Goal: Task Accomplishment & Management: Complete application form

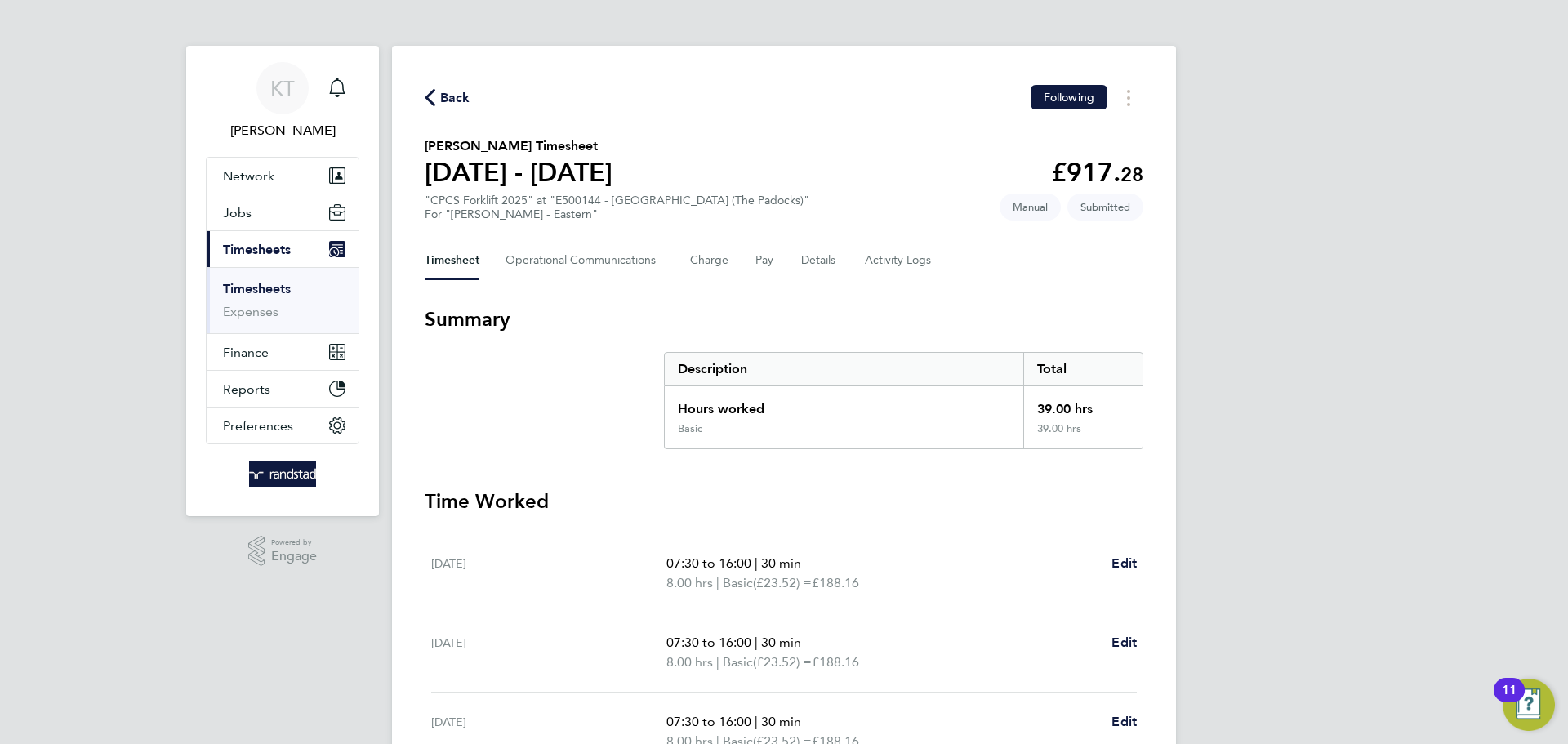
click at [278, 282] on link "Timesheets" at bounding box center [257, 289] width 68 height 16
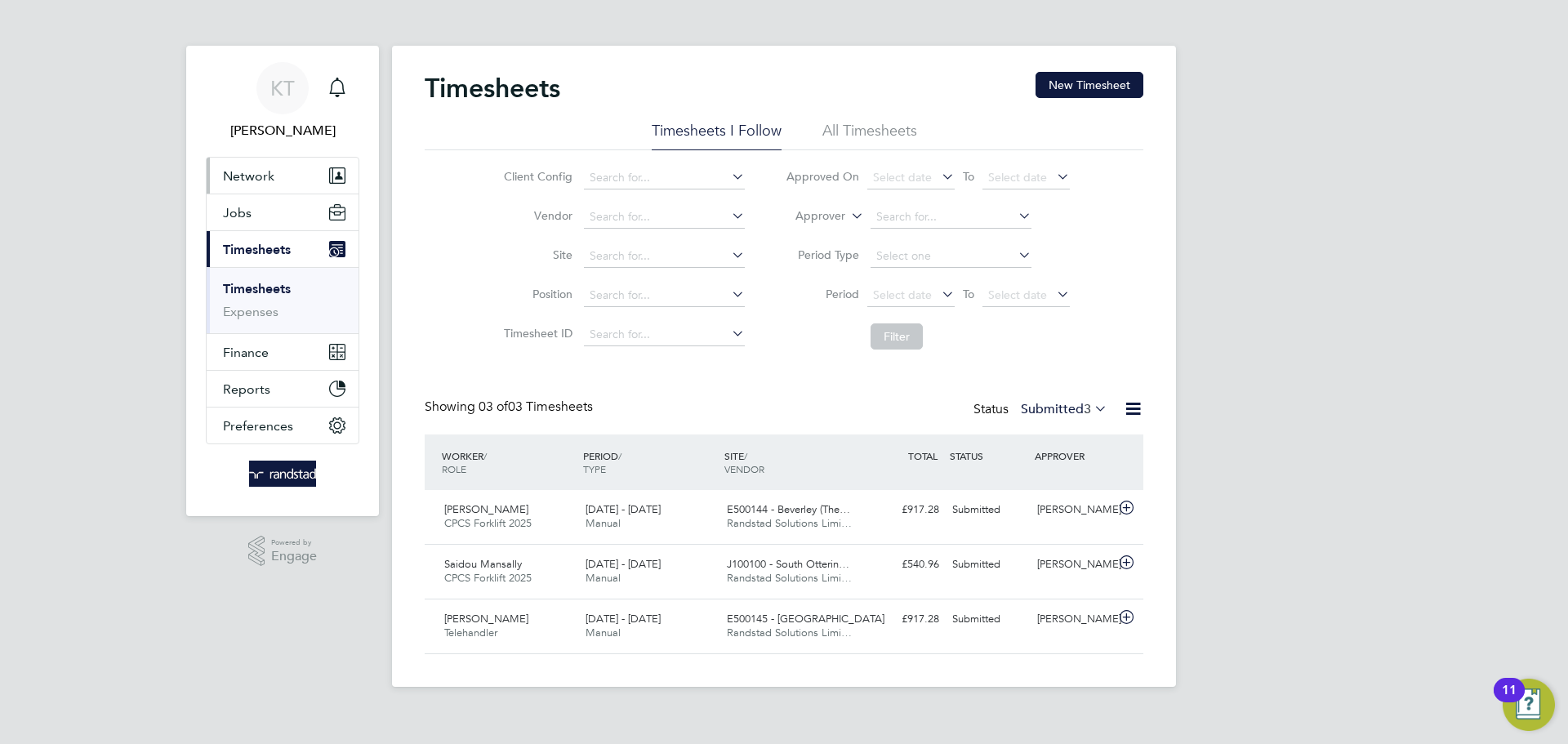
click at [242, 182] on span "Network" at bounding box center [249, 176] width 52 height 16
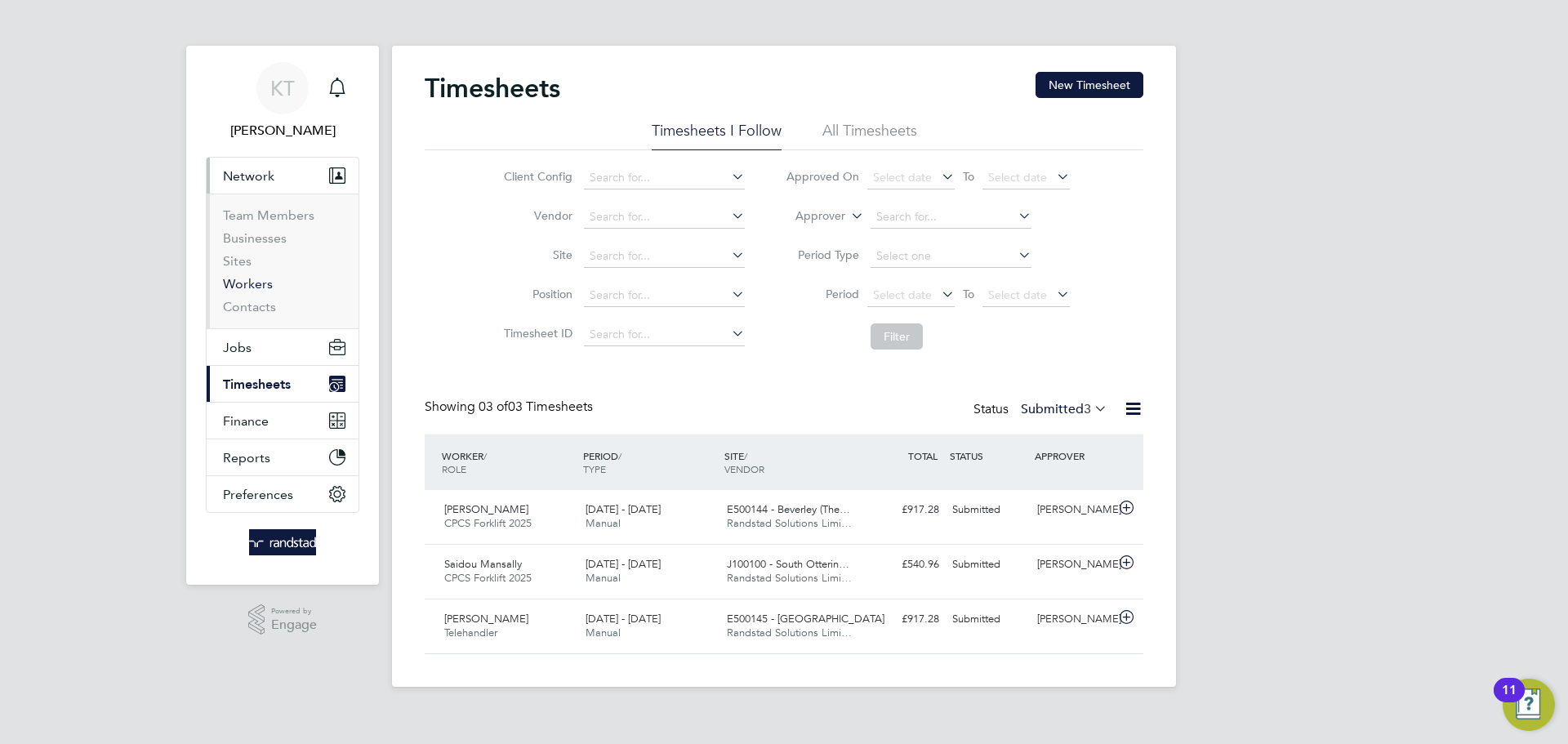
click at [253, 287] on link "Workers" at bounding box center [248, 284] width 50 height 16
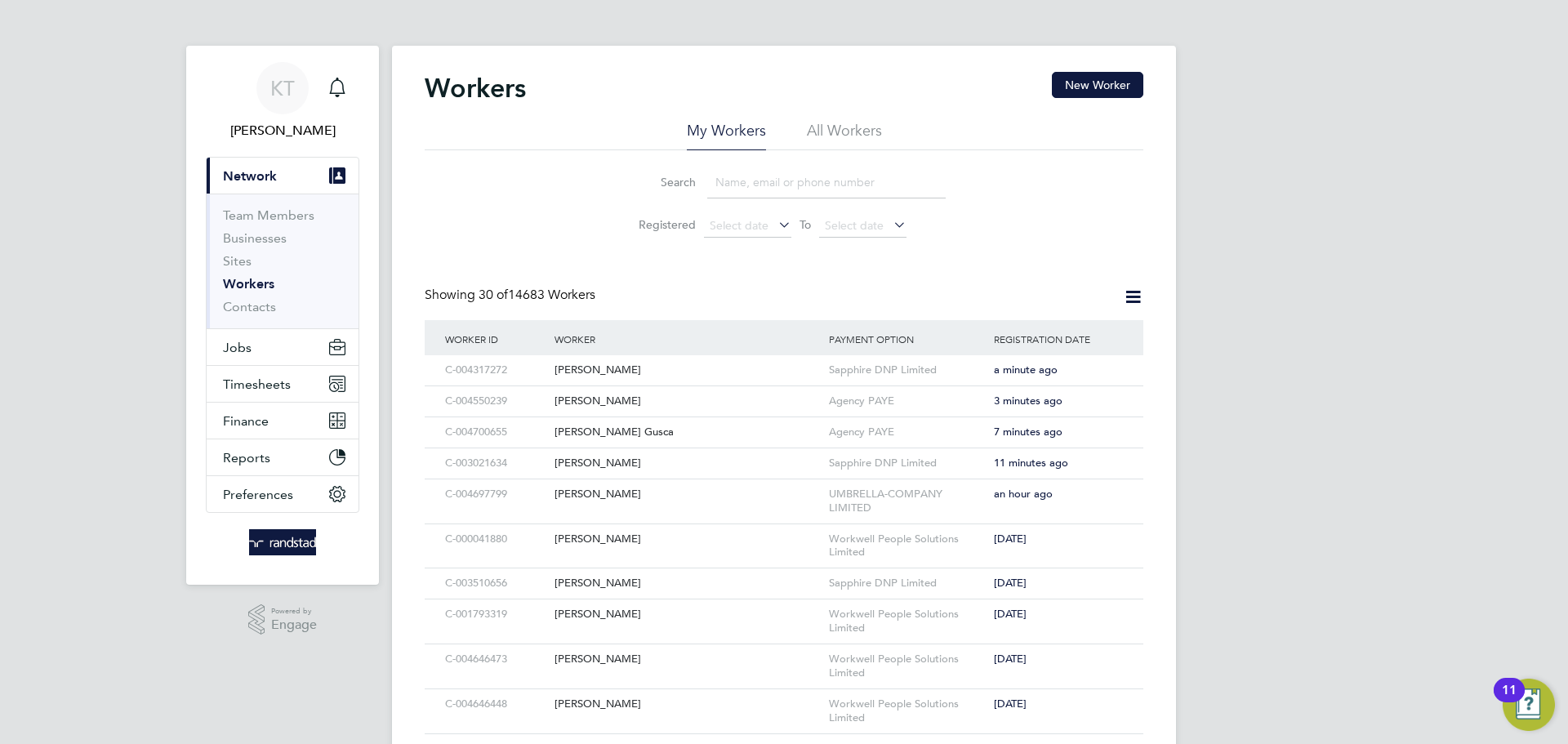
click at [839, 194] on input at bounding box center [826, 182] width 238 height 32
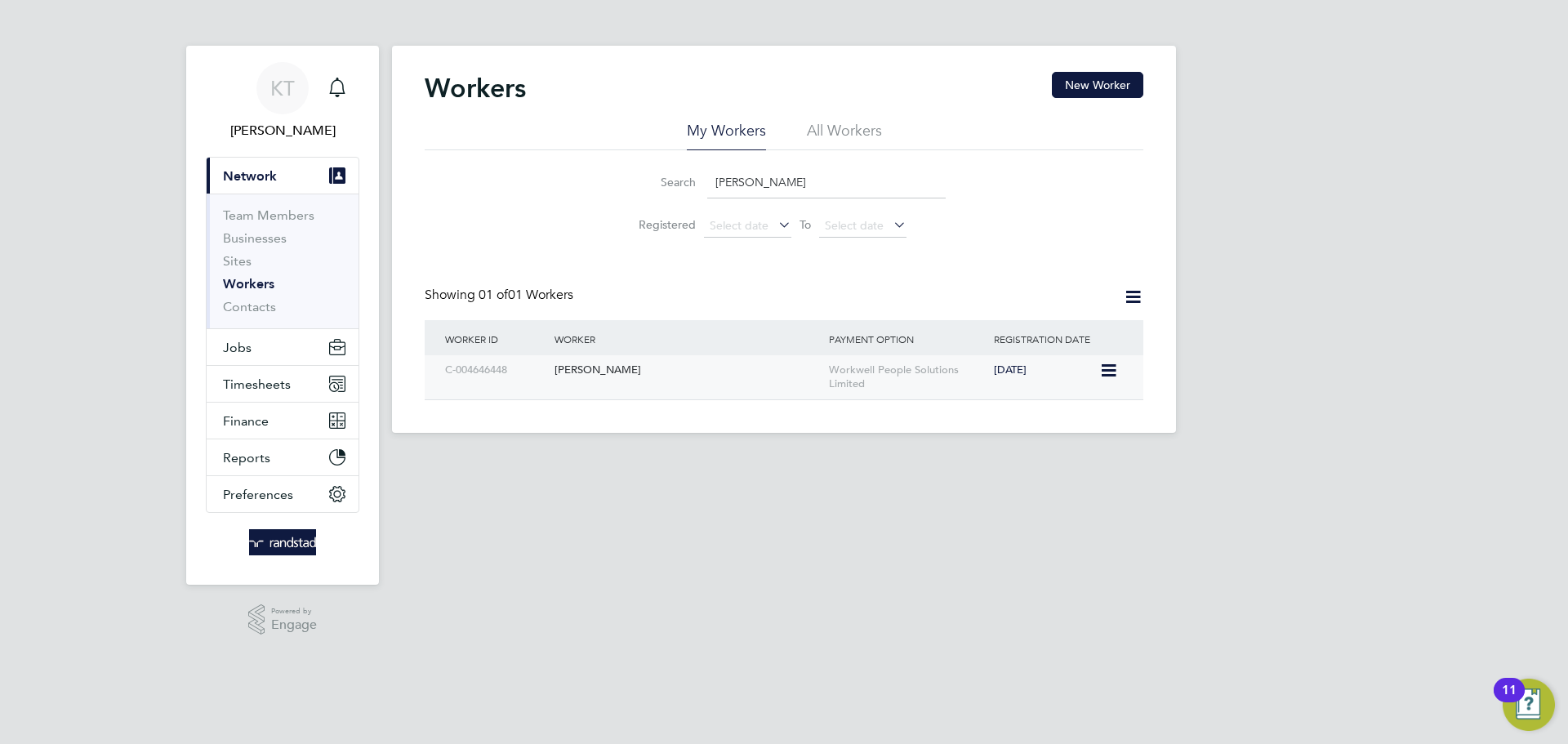
type input "[PERSON_NAME]"
click at [1106, 372] on icon at bounding box center [1107, 371] width 17 height 20
drag, startPoint x: 732, startPoint y: 452, endPoint x: 749, endPoint y: 385, distance: 69.1
click at [733, 450] on app-footer at bounding box center [784, 446] width 784 height 26
click at [749, 385] on div "[PERSON_NAME]" at bounding box center [688, 371] width 274 height 30
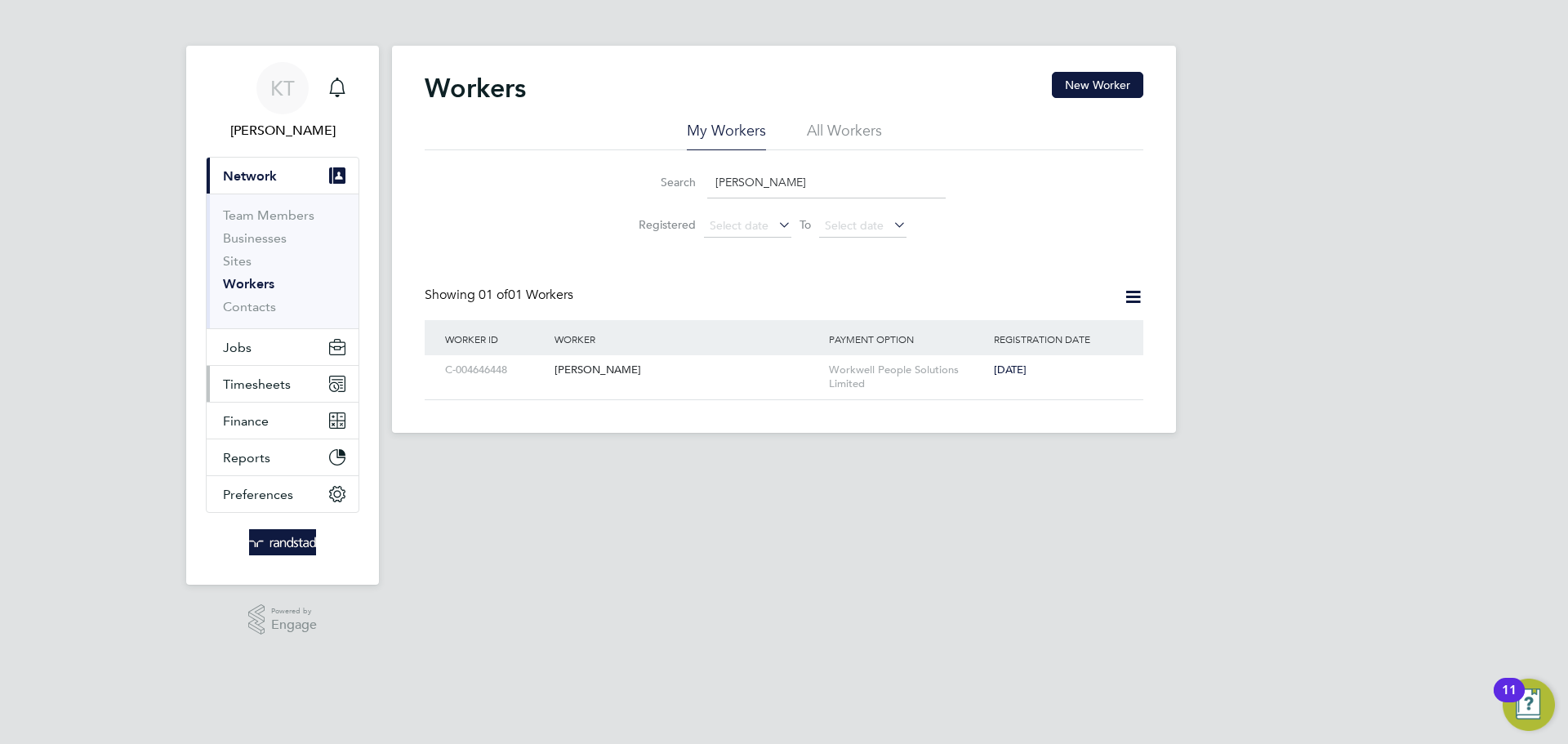
click at [250, 371] on button "Timesheets" at bounding box center [282, 383] width 152 height 36
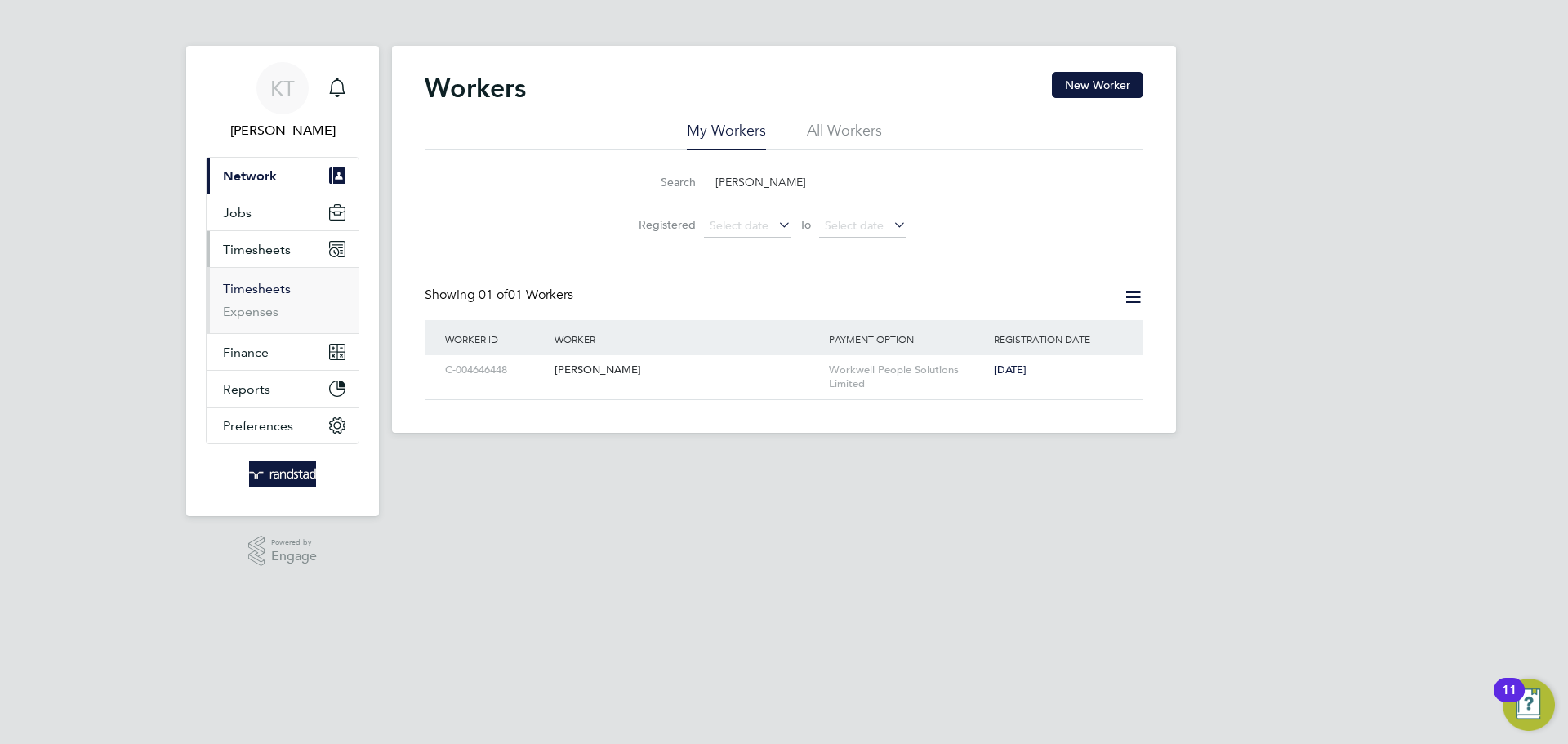
click at [264, 292] on link "Timesheets" at bounding box center [257, 289] width 68 height 16
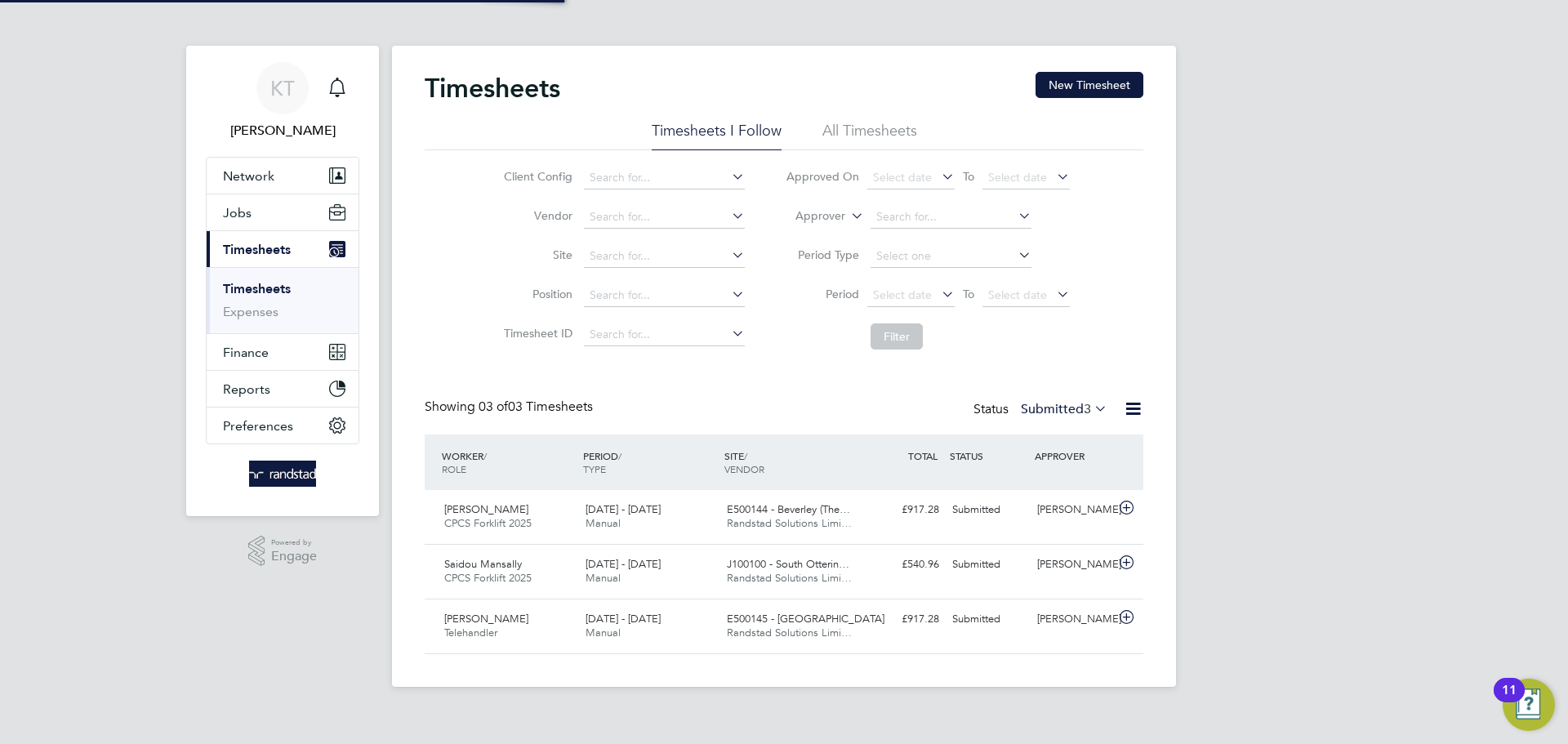
scroll to position [42, 142]
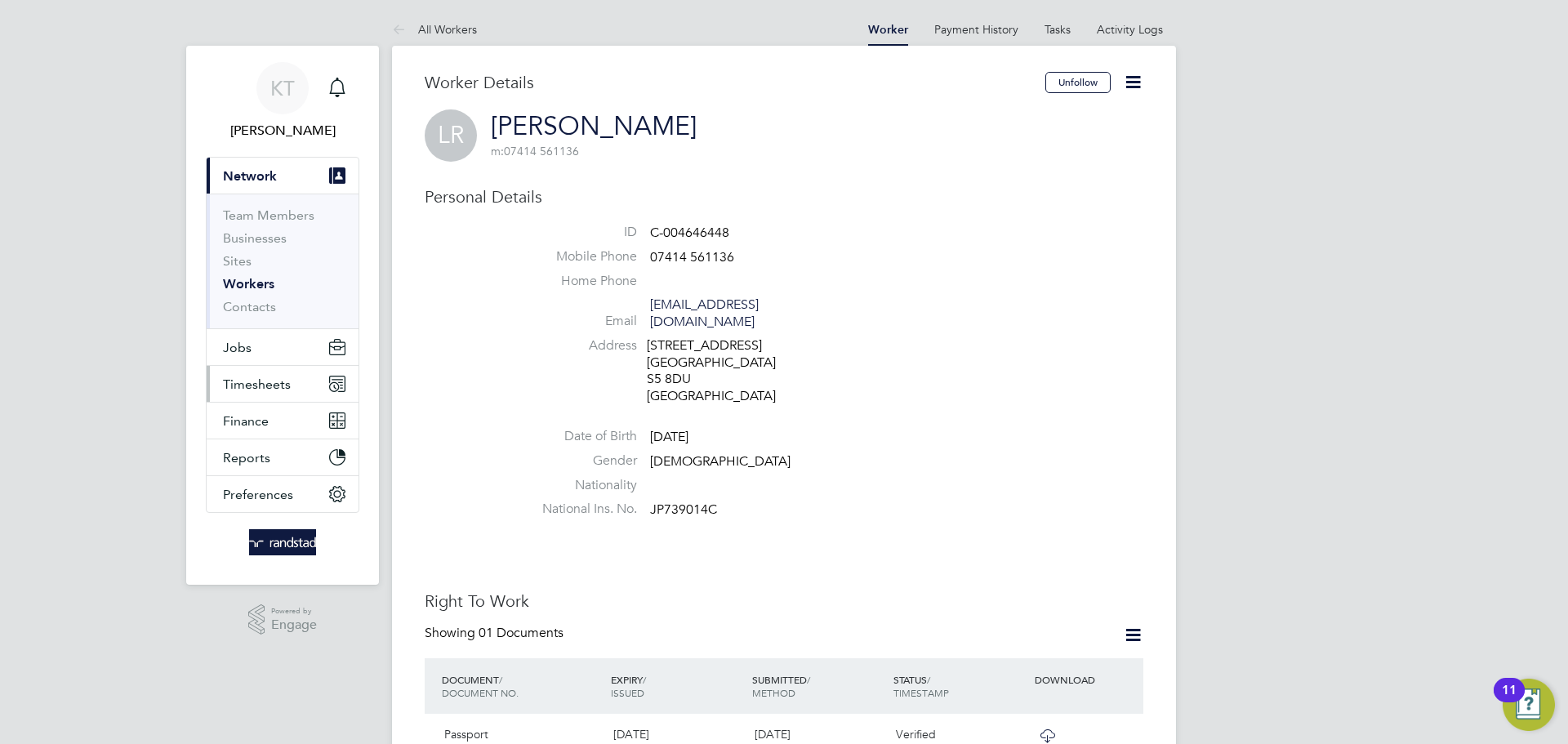
click at [249, 387] on span "Timesheets" at bounding box center [257, 384] width 68 height 16
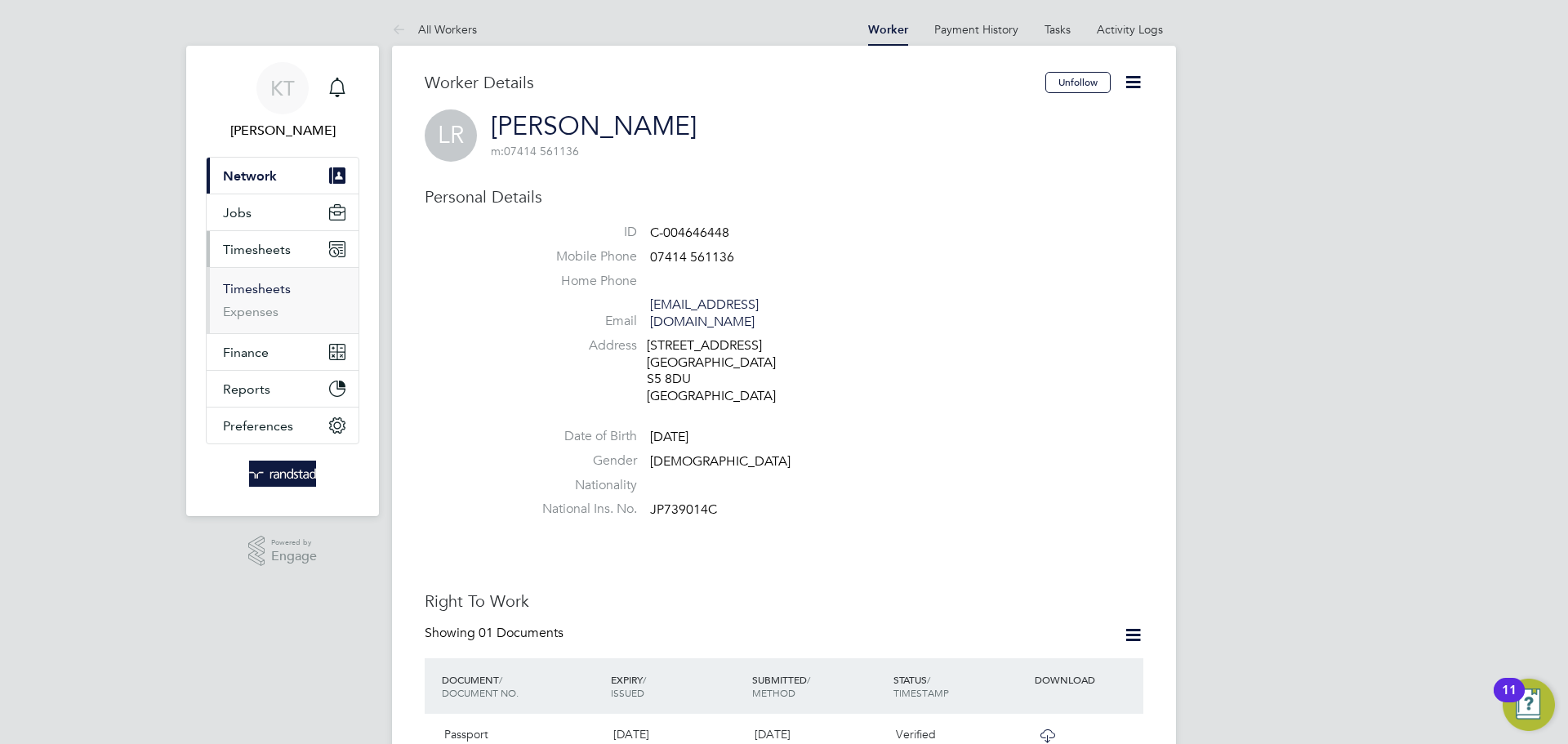
click at [248, 289] on link "Timesheets" at bounding box center [257, 289] width 68 height 16
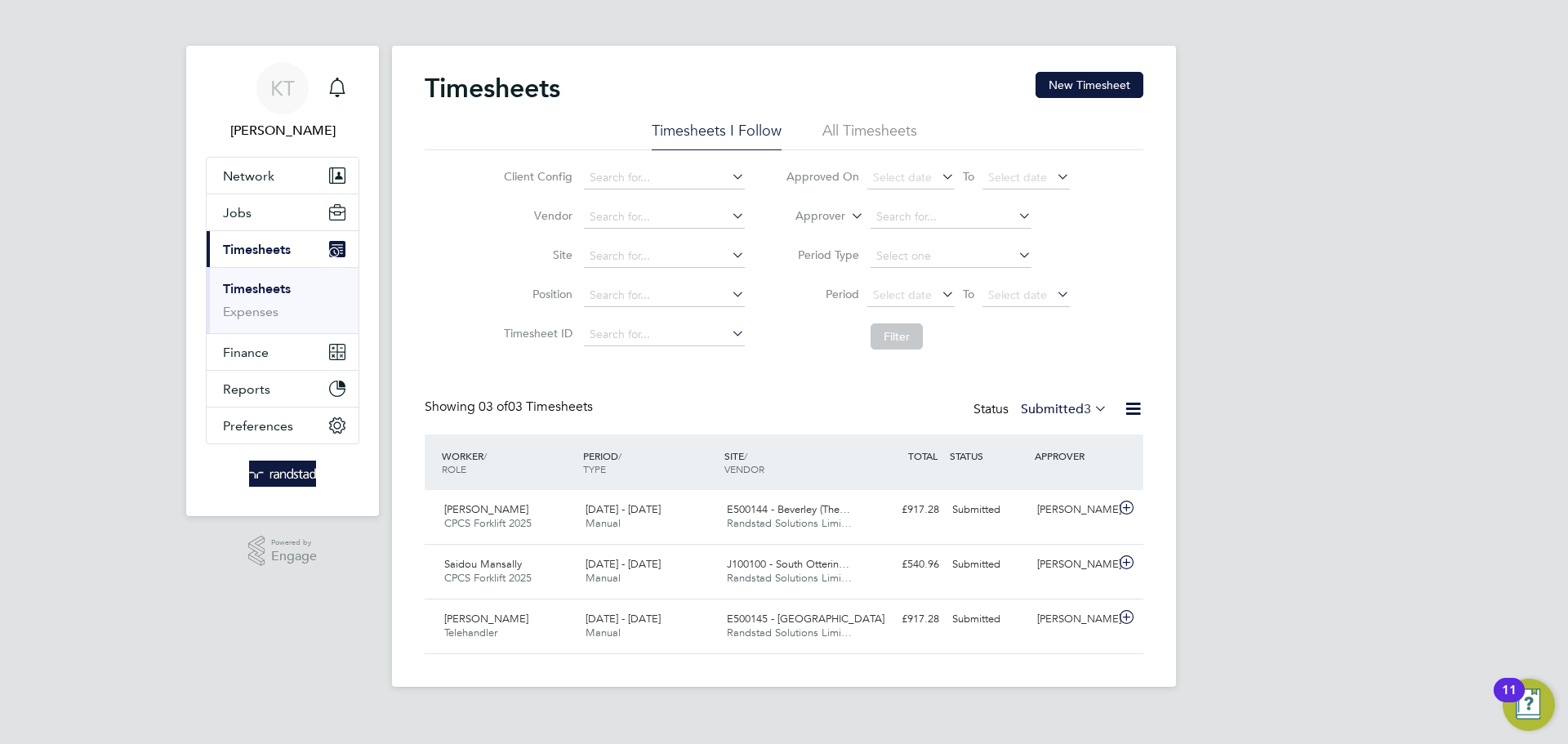
click at [1120, 100] on div "Timesheets New Timesheet" at bounding box center [783, 96] width 718 height 49
click at [1096, 92] on button "New Timesheet" at bounding box center [1090, 84] width 108 height 26
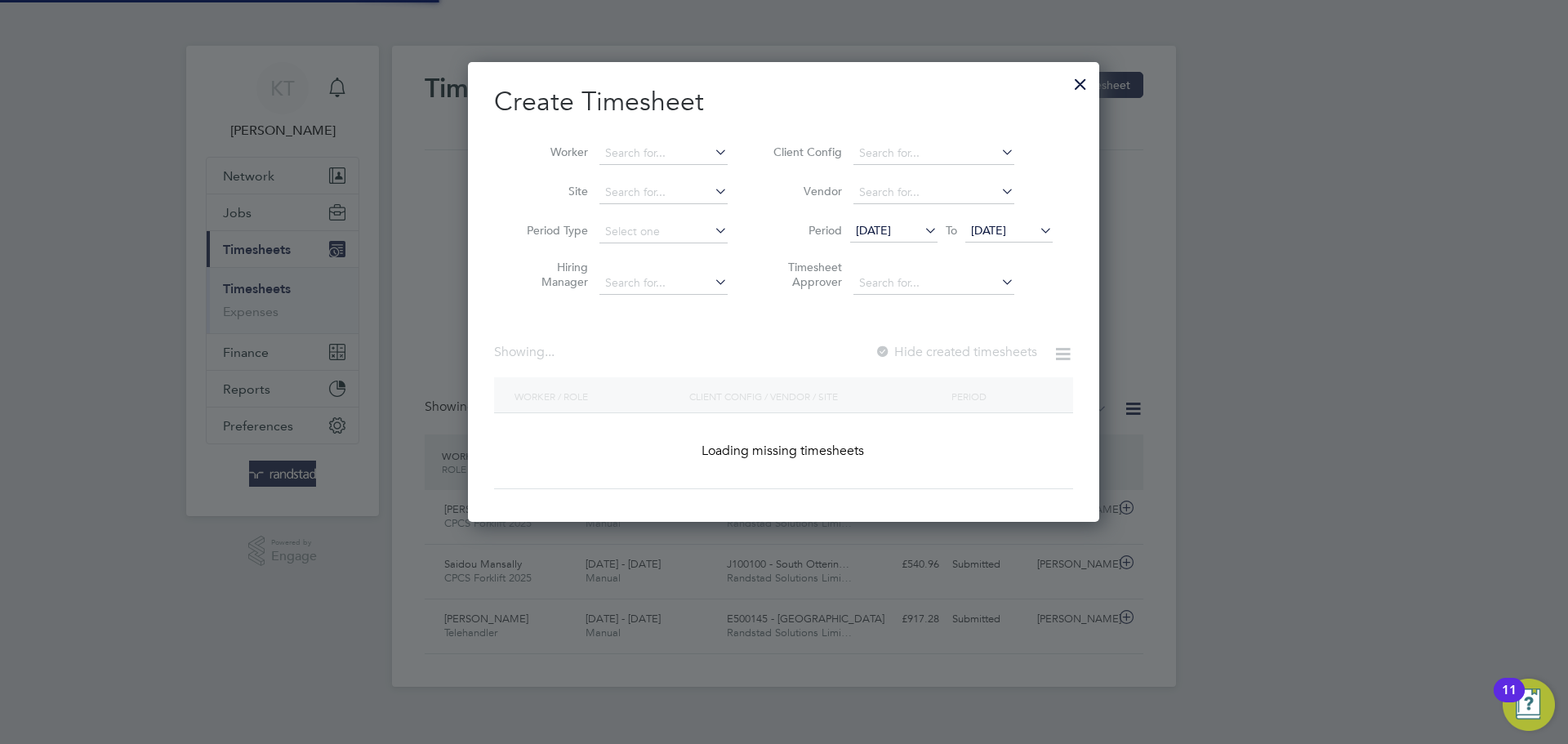
scroll to position [461, 632]
click at [650, 151] on input at bounding box center [663, 153] width 128 height 23
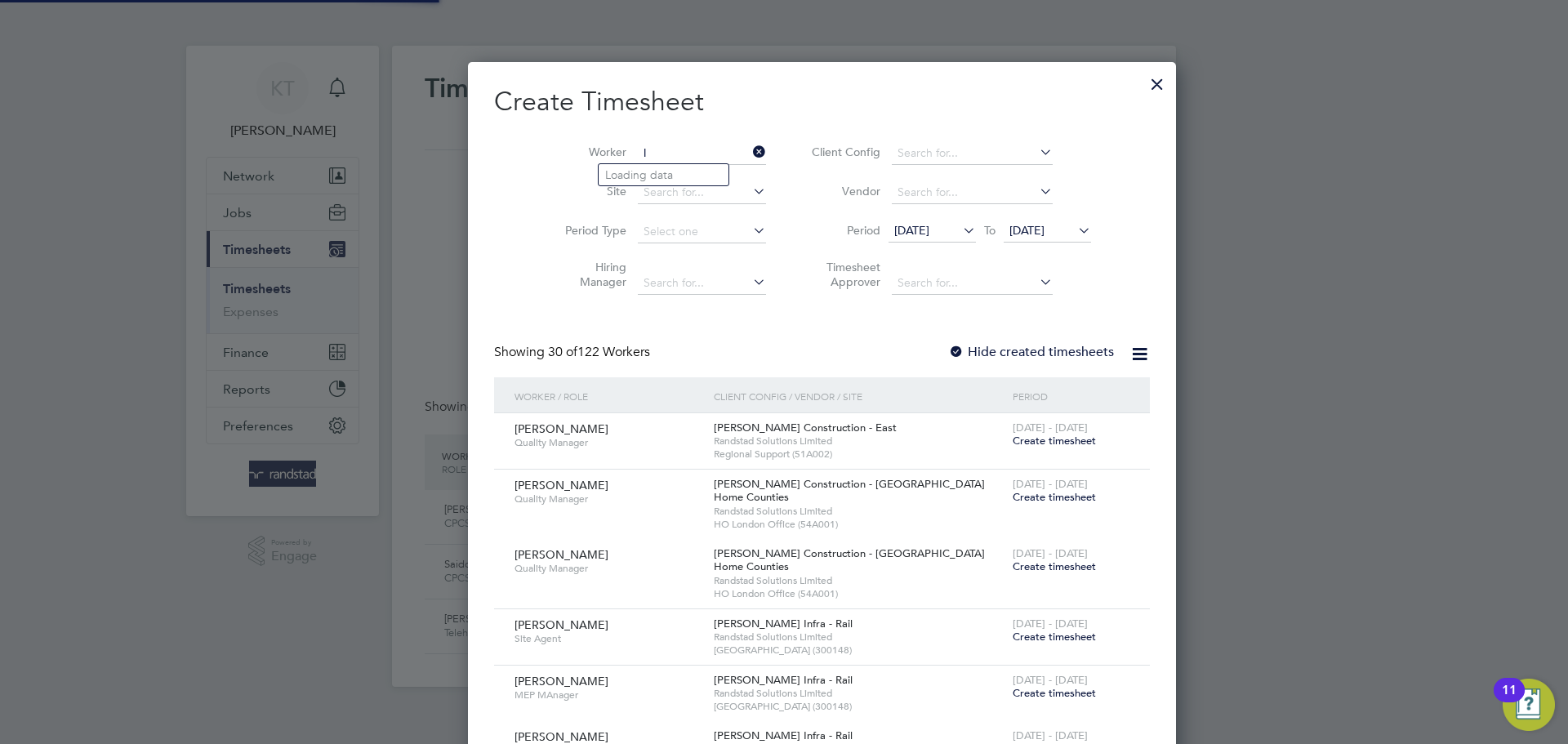
scroll to position [3571, 632]
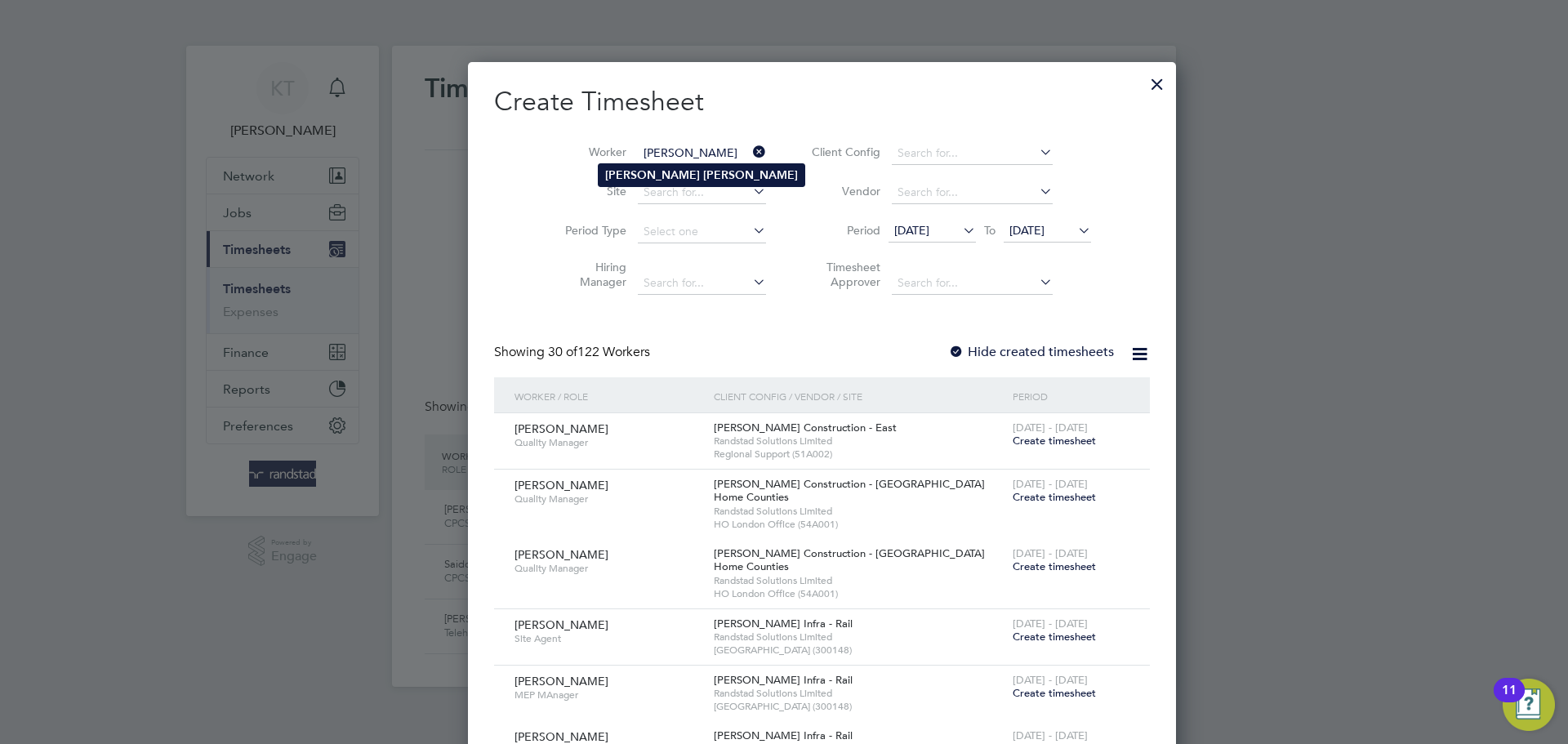
click at [704, 170] on b "[PERSON_NAME]" at bounding box center [751, 175] width 95 height 14
type input "[PERSON_NAME]"
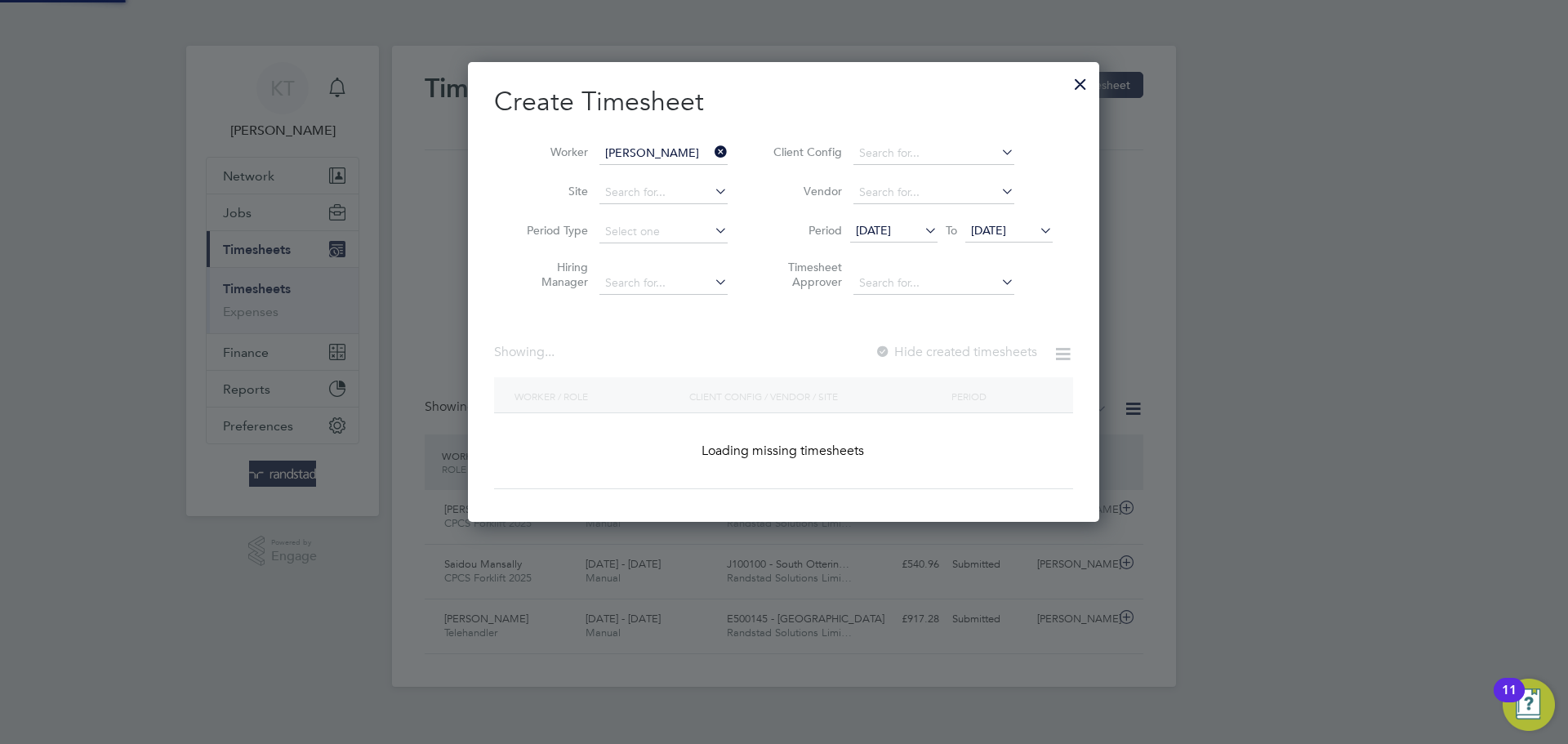
scroll to position [461, 632]
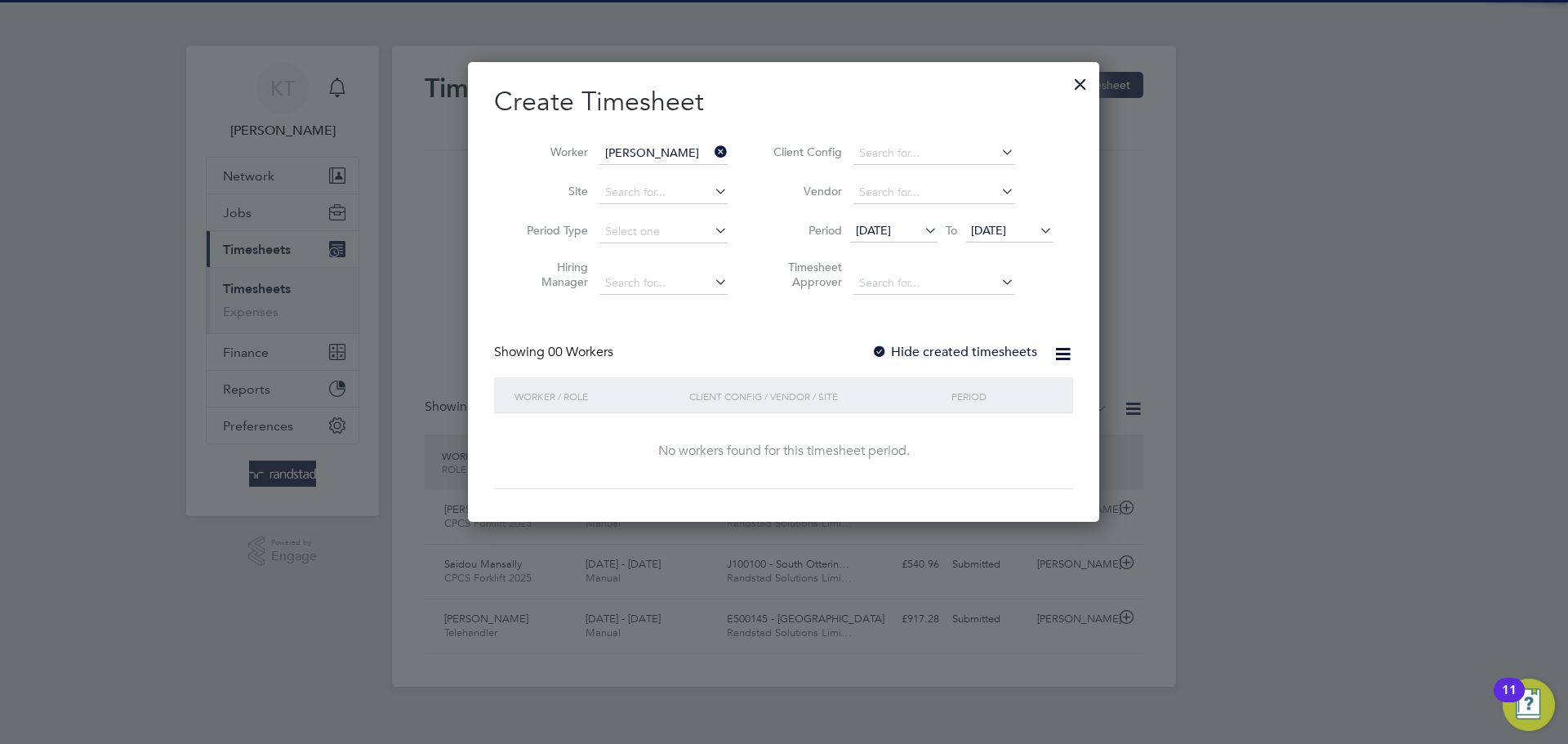
click at [934, 356] on label "Hide created timesheets" at bounding box center [954, 352] width 166 height 17
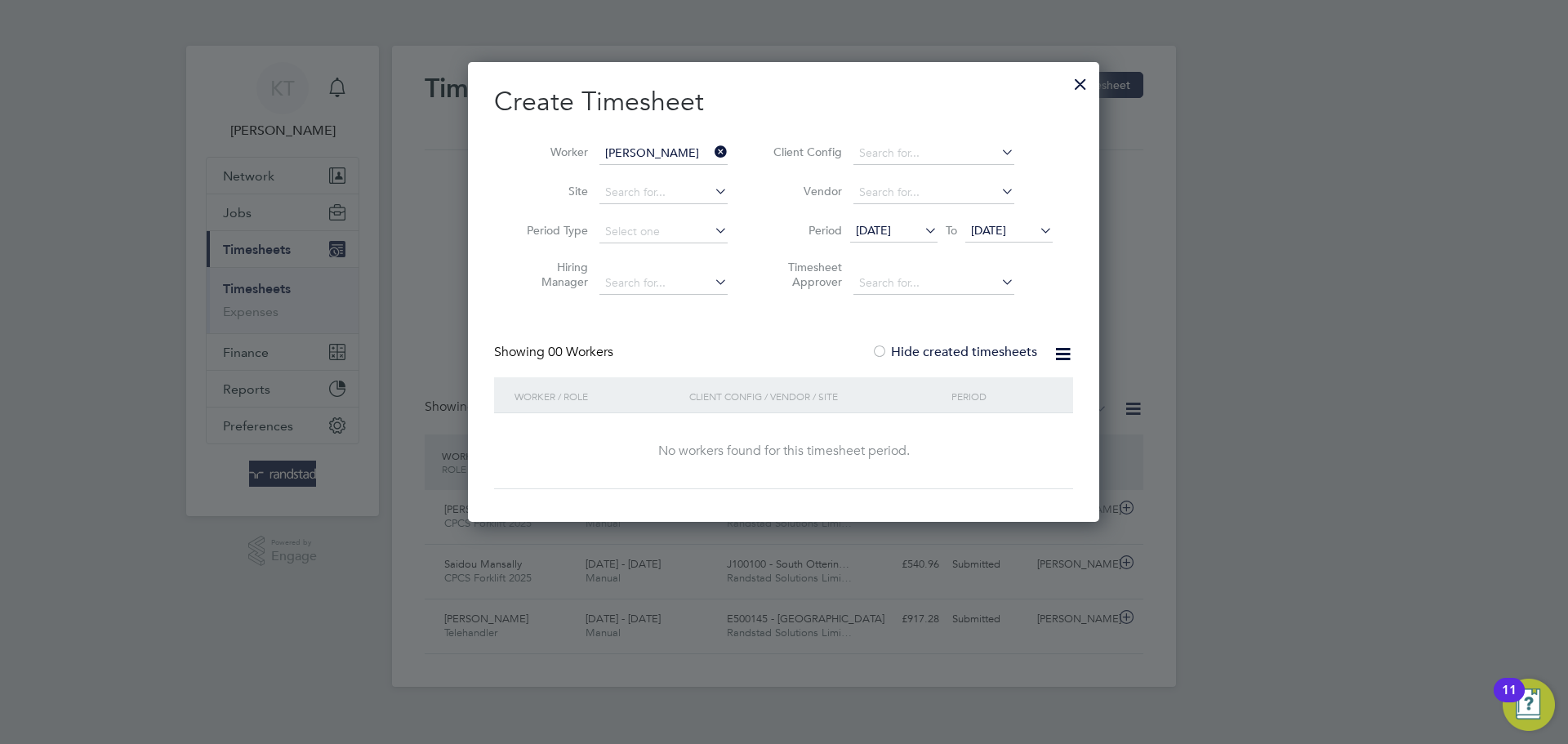
click at [1001, 229] on span "[DATE]" at bounding box center [989, 230] width 35 height 15
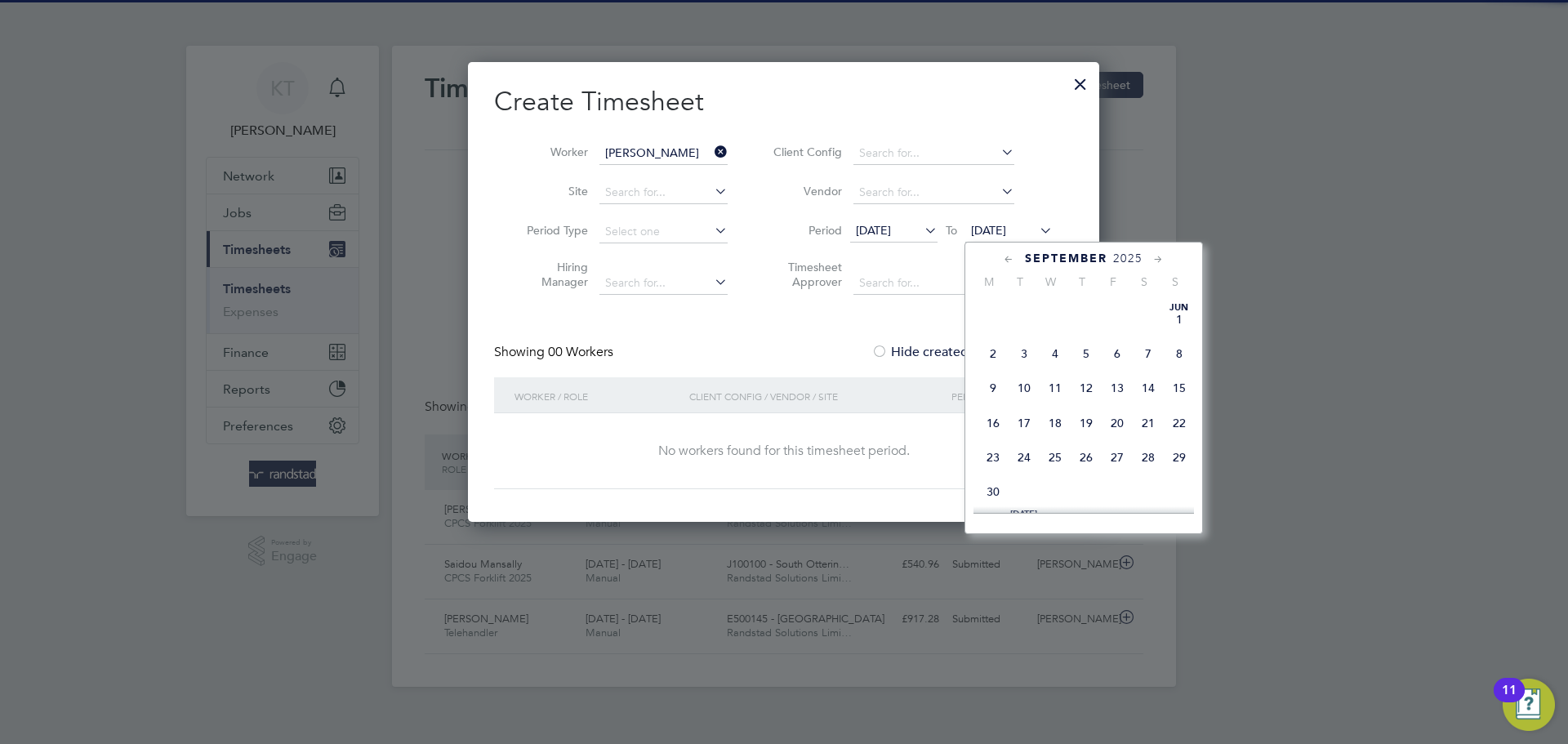
scroll to position [617, 0]
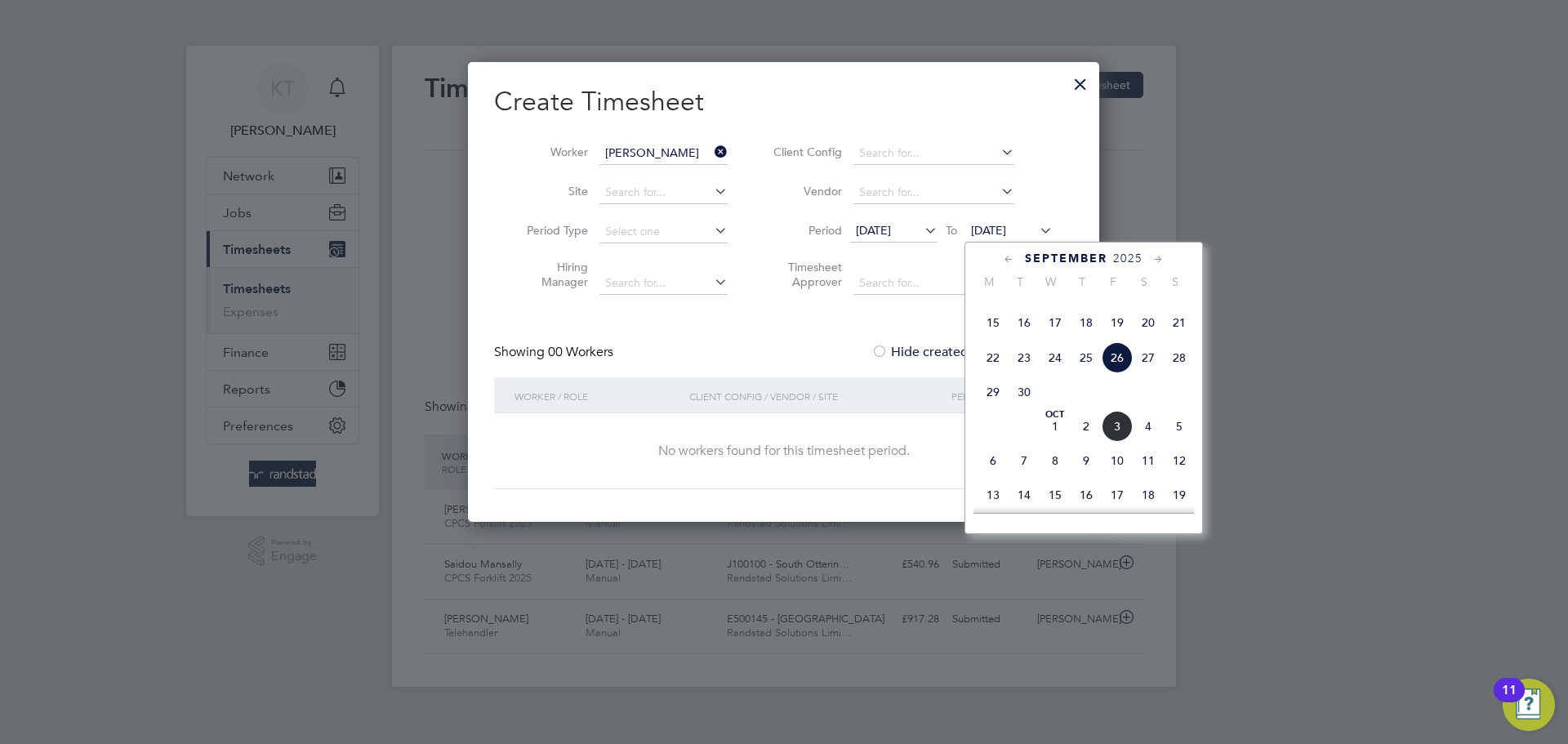
drag, startPoint x: 1110, startPoint y: 462, endPoint x: 1093, endPoint y: 462, distance: 17.0
click at [1110, 442] on span "3" at bounding box center [1117, 426] width 31 height 31
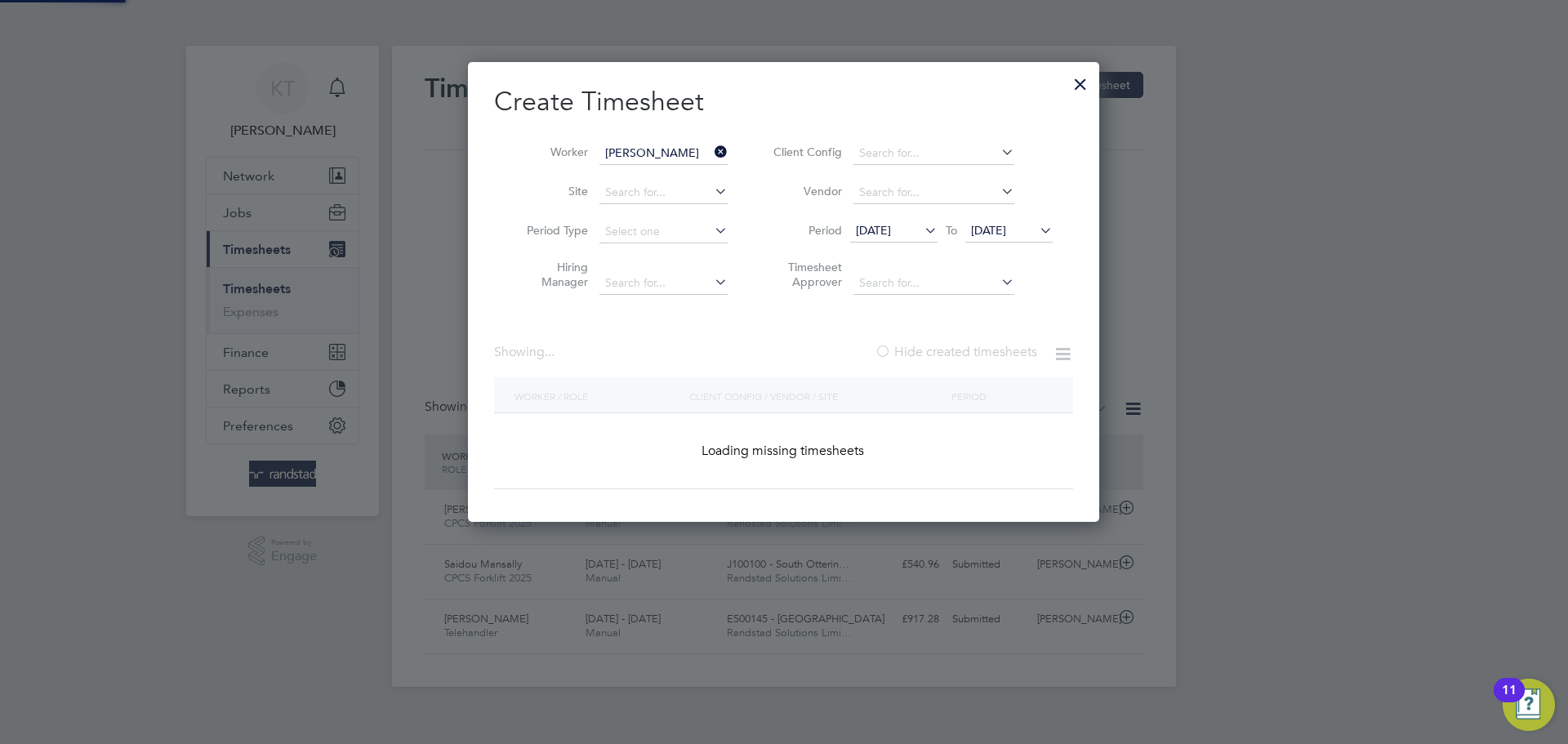
scroll to position [8, 8]
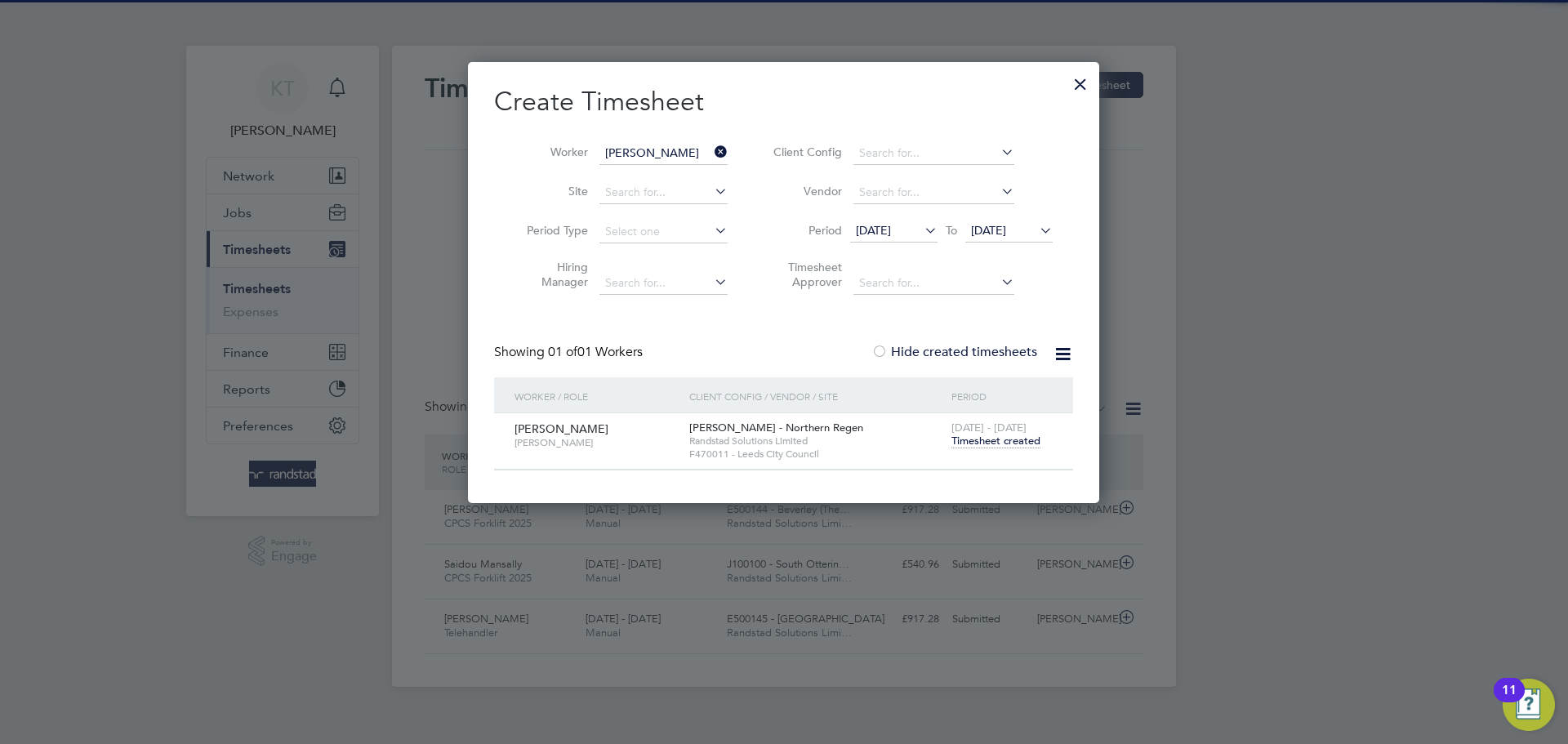
click at [988, 445] on span "Timesheet created" at bounding box center [996, 441] width 89 height 15
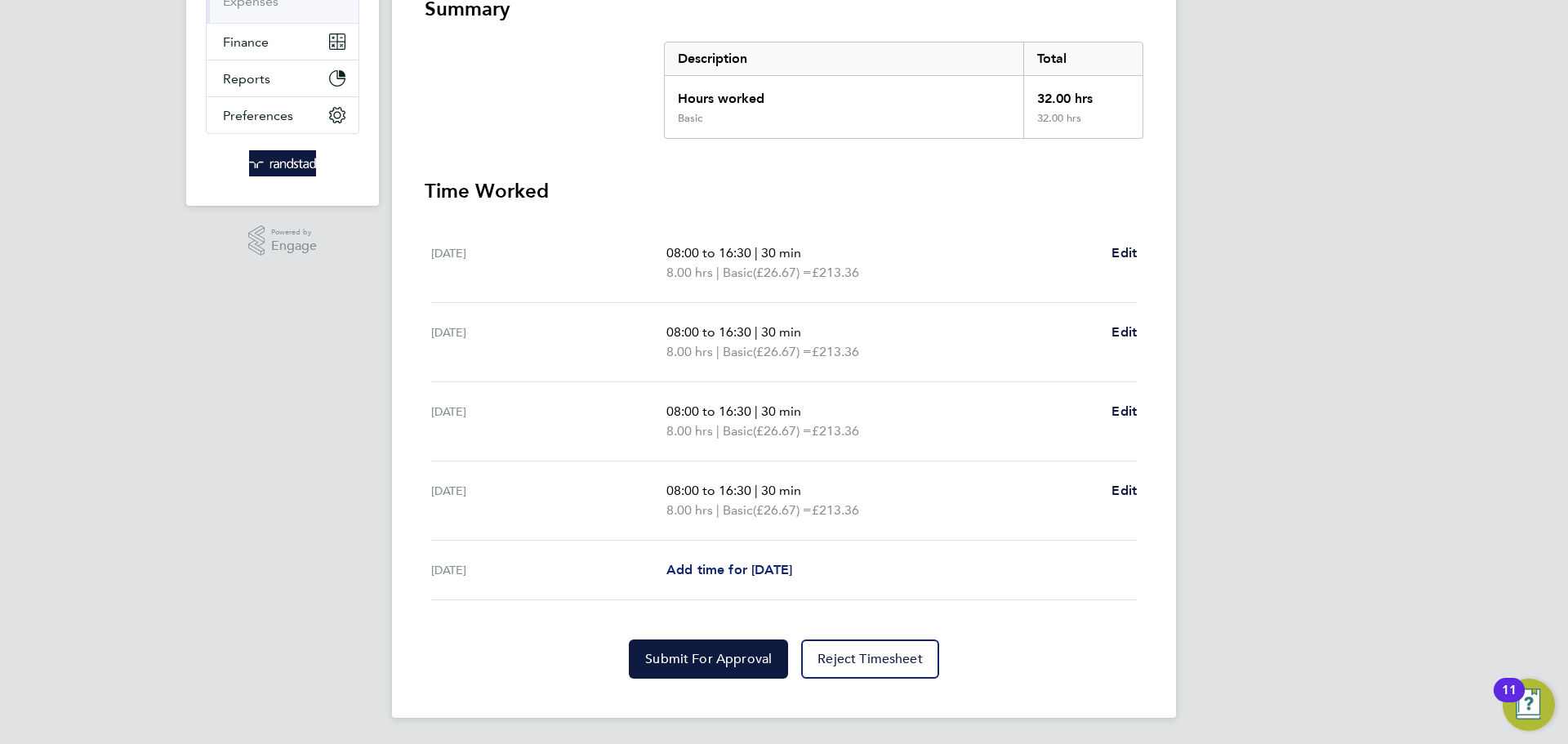
click at [775, 571] on span "Add time for [DATE]" at bounding box center [729, 570] width 125 height 16
select select "60"
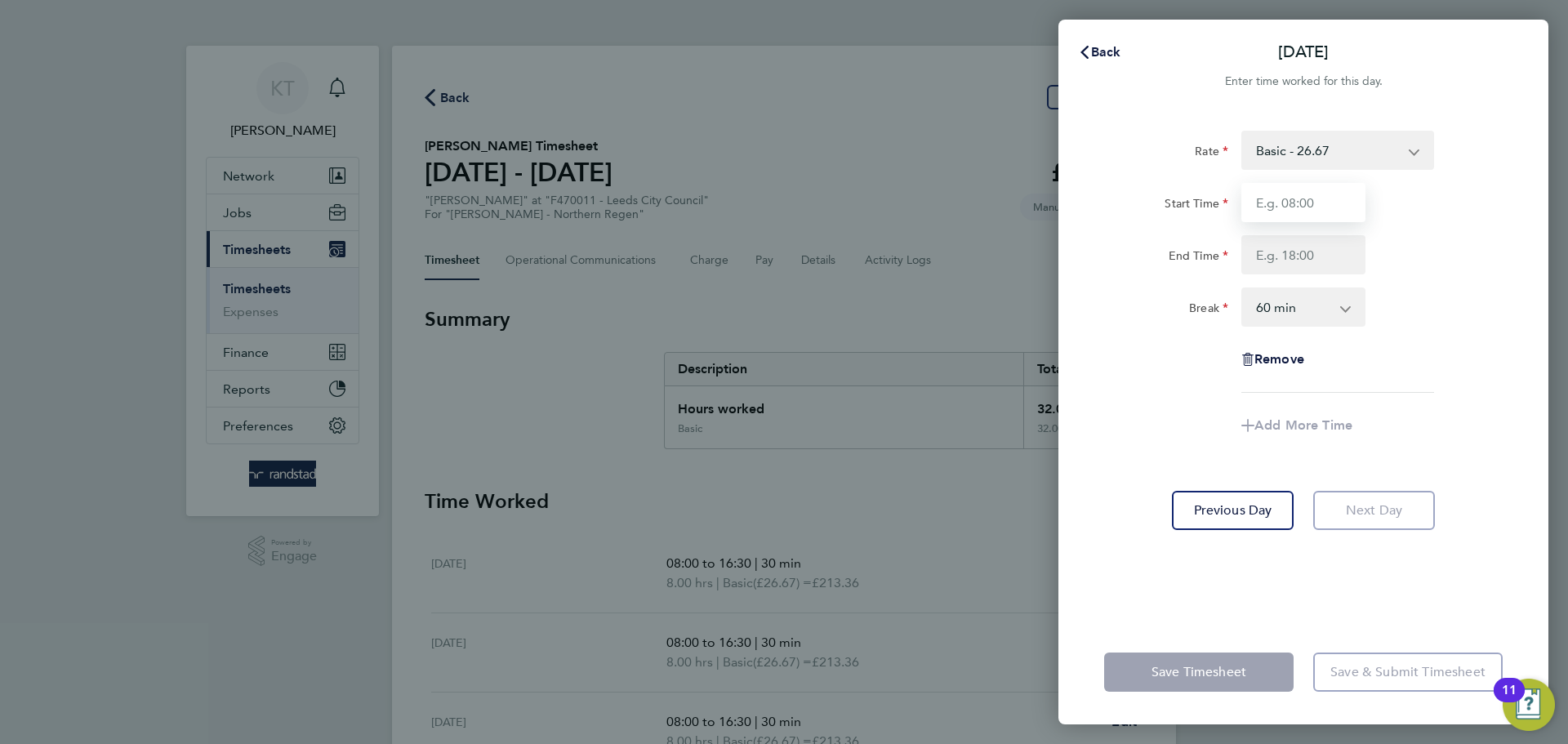
click at [1295, 211] on input "Start Time" at bounding box center [1303, 203] width 124 height 39
type input "08:00"
click at [1293, 246] on input "End Time" at bounding box center [1303, 255] width 124 height 39
type input "16:30"
click at [1303, 307] on select "0 min 15 min 30 min 45 min 60 min 75 min 90 min" at bounding box center [1293, 307] width 101 height 36
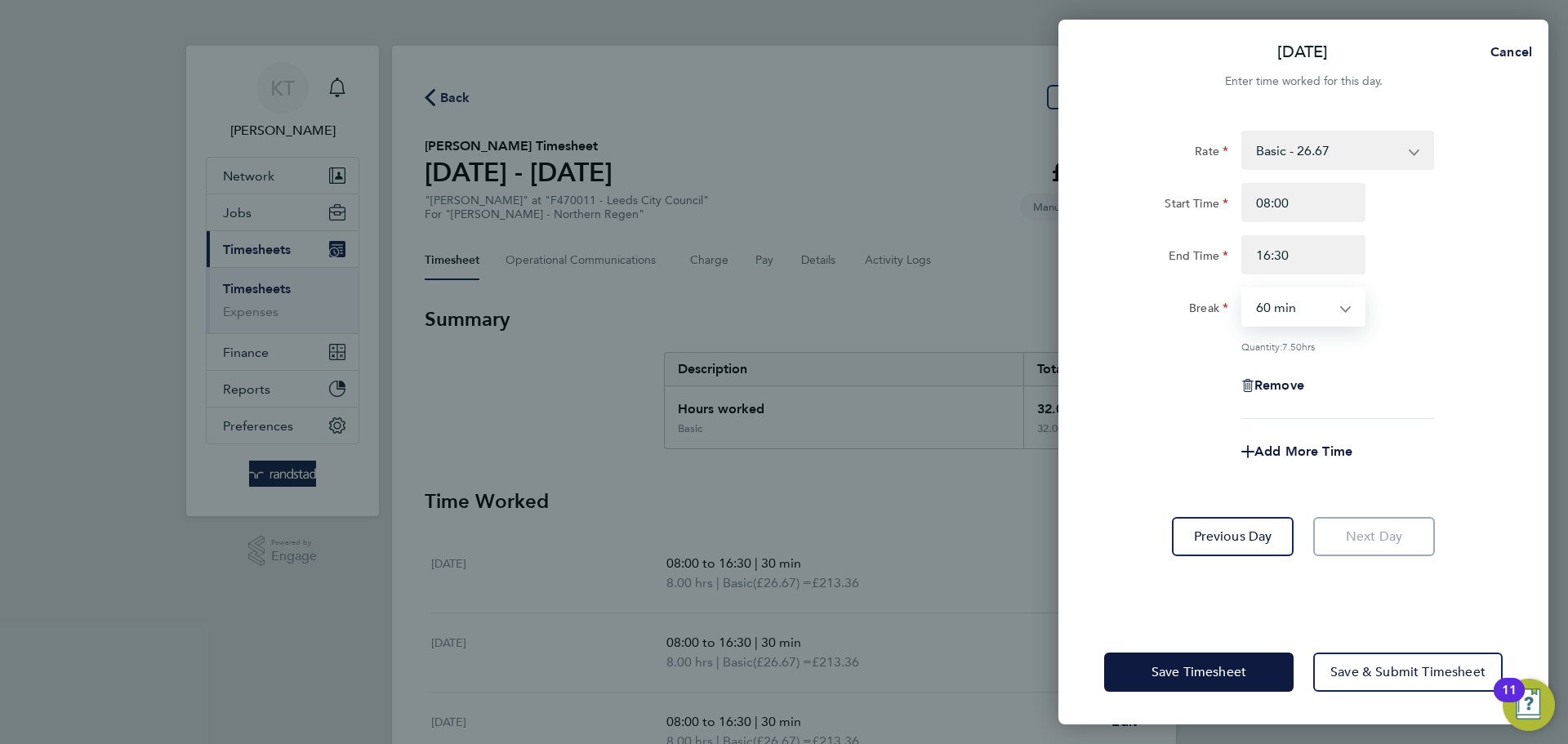
select select "30"
click at [1243, 289] on select "0 min 15 min 30 min 45 min 60 min 75 min 90 min" at bounding box center [1293, 307] width 101 height 36
click at [1521, 365] on div "Rate Basic - 26.67 Start Time 08:00 End Time 16:30 Break 0 min 15 min 30 min 45…" at bounding box center [1303, 365] width 490 height 509
click at [1416, 679] on span "Save & Submit Timesheet" at bounding box center [1408, 672] width 155 height 17
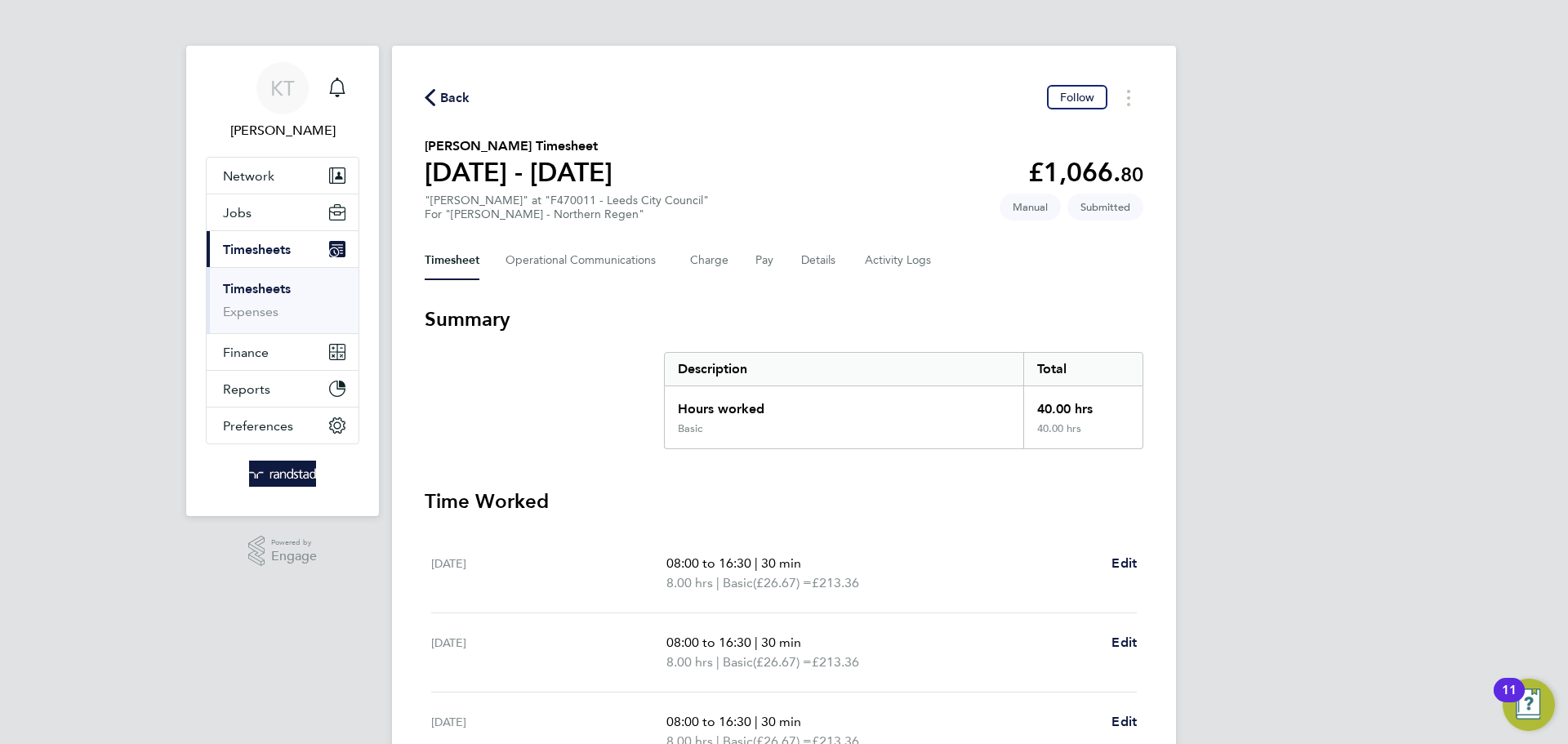
click at [264, 292] on link "Timesheets" at bounding box center [257, 289] width 68 height 16
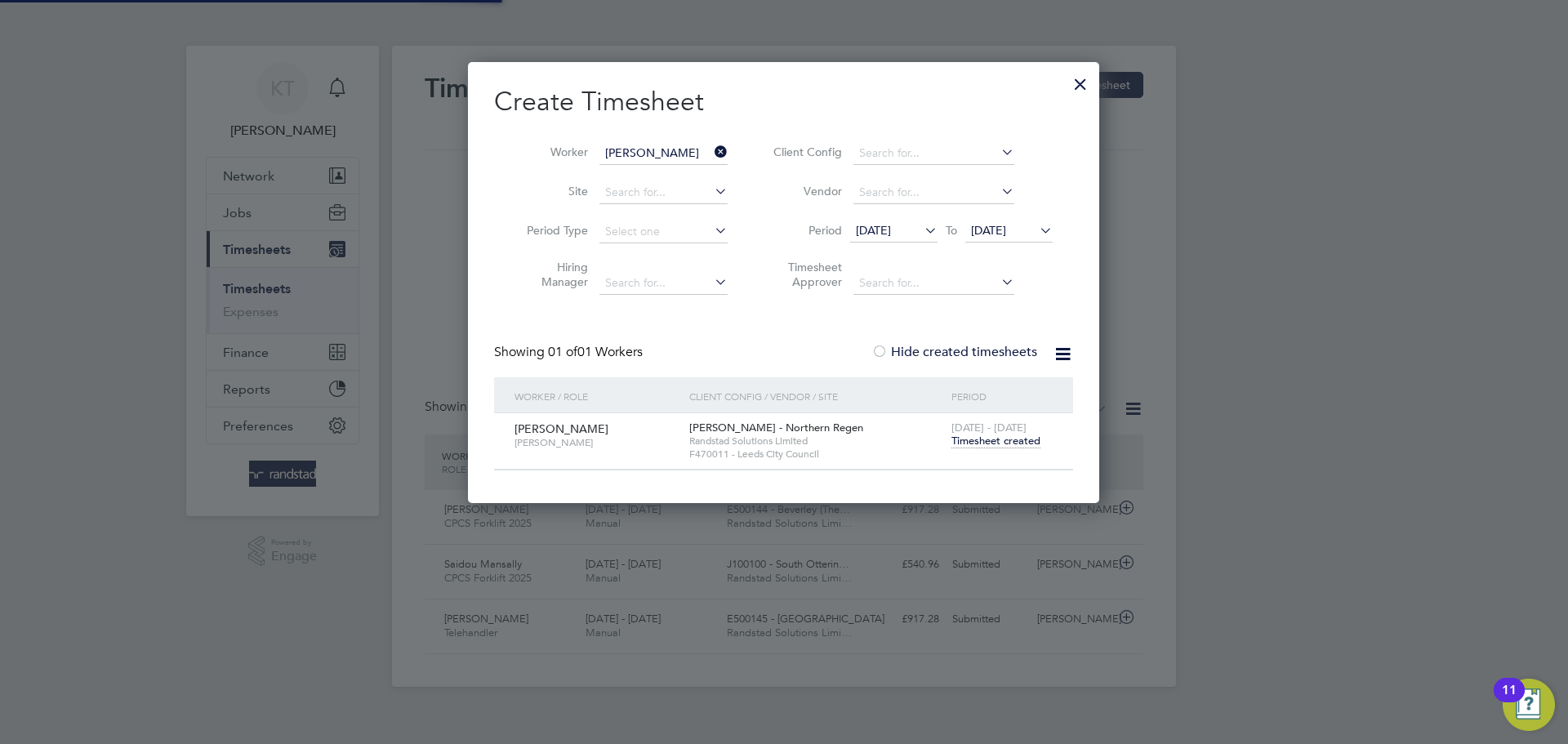
scroll to position [42, 142]
click at [711, 155] on icon at bounding box center [711, 151] width 0 height 23
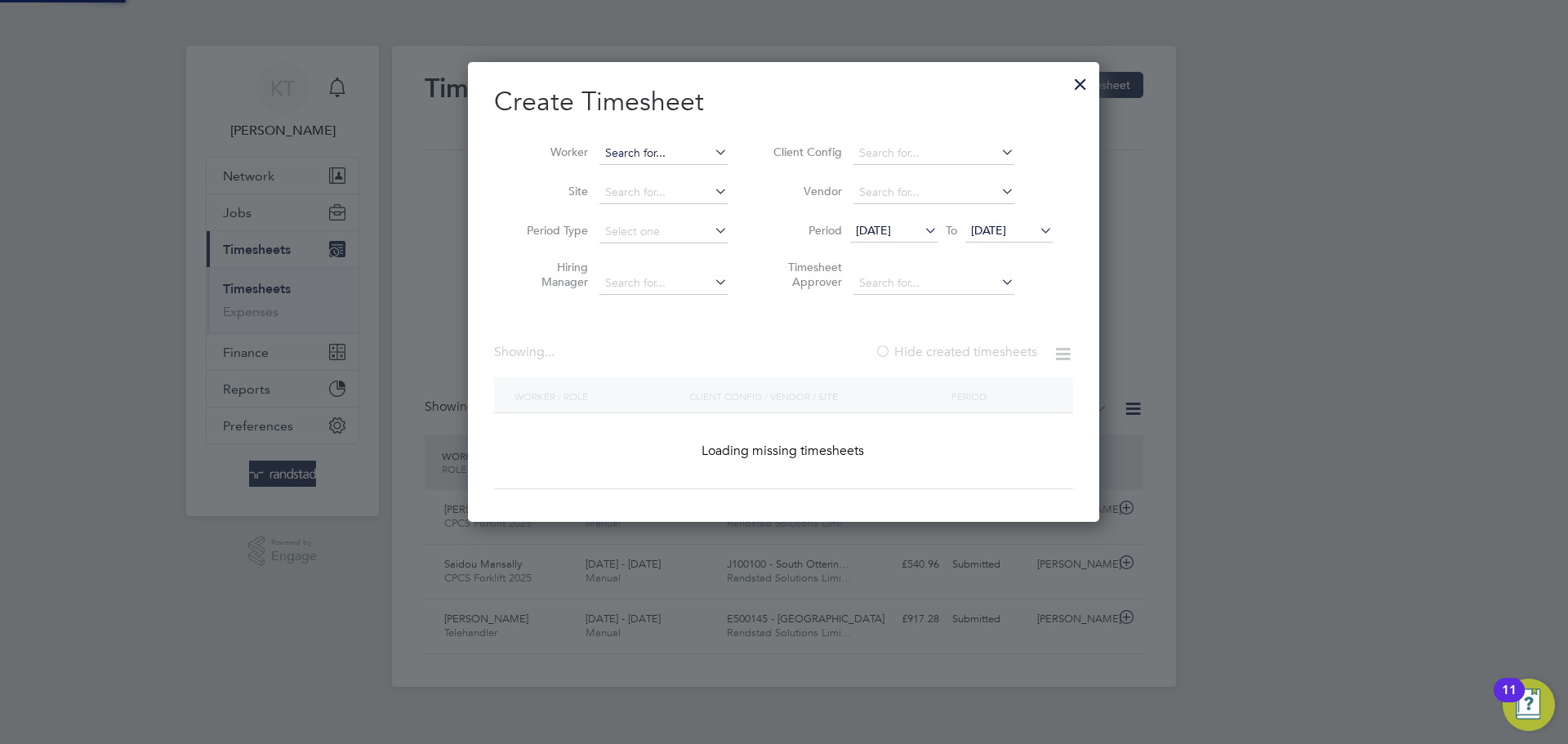
drag, startPoint x: 717, startPoint y: 155, endPoint x: 699, endPoint y: 155, distance: 18.0
click at [711, 155] on icon at bounding box center [711, 151] width 0 height 23
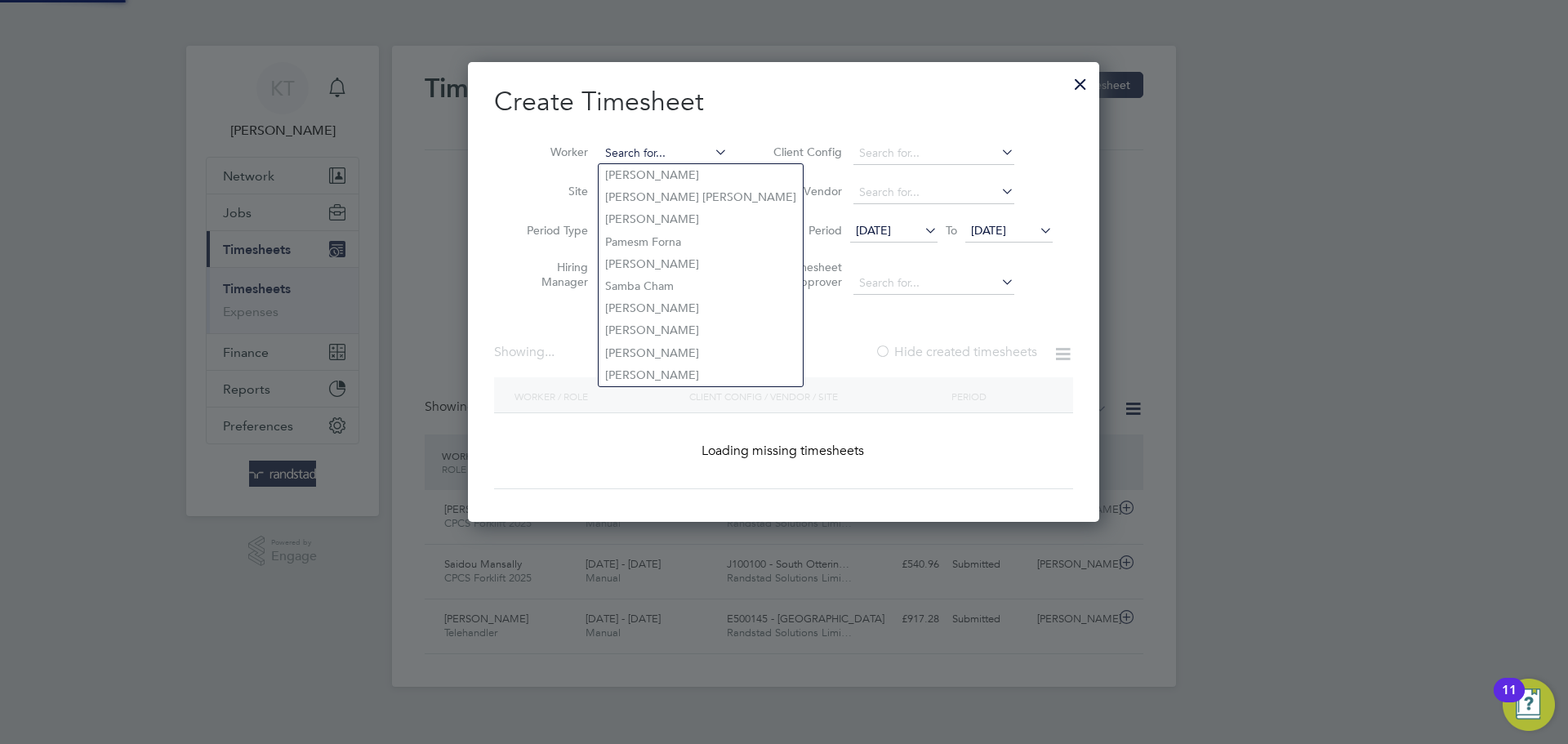
click at [650, 151] on input at bounding box center [663, 153] width 128 height 23
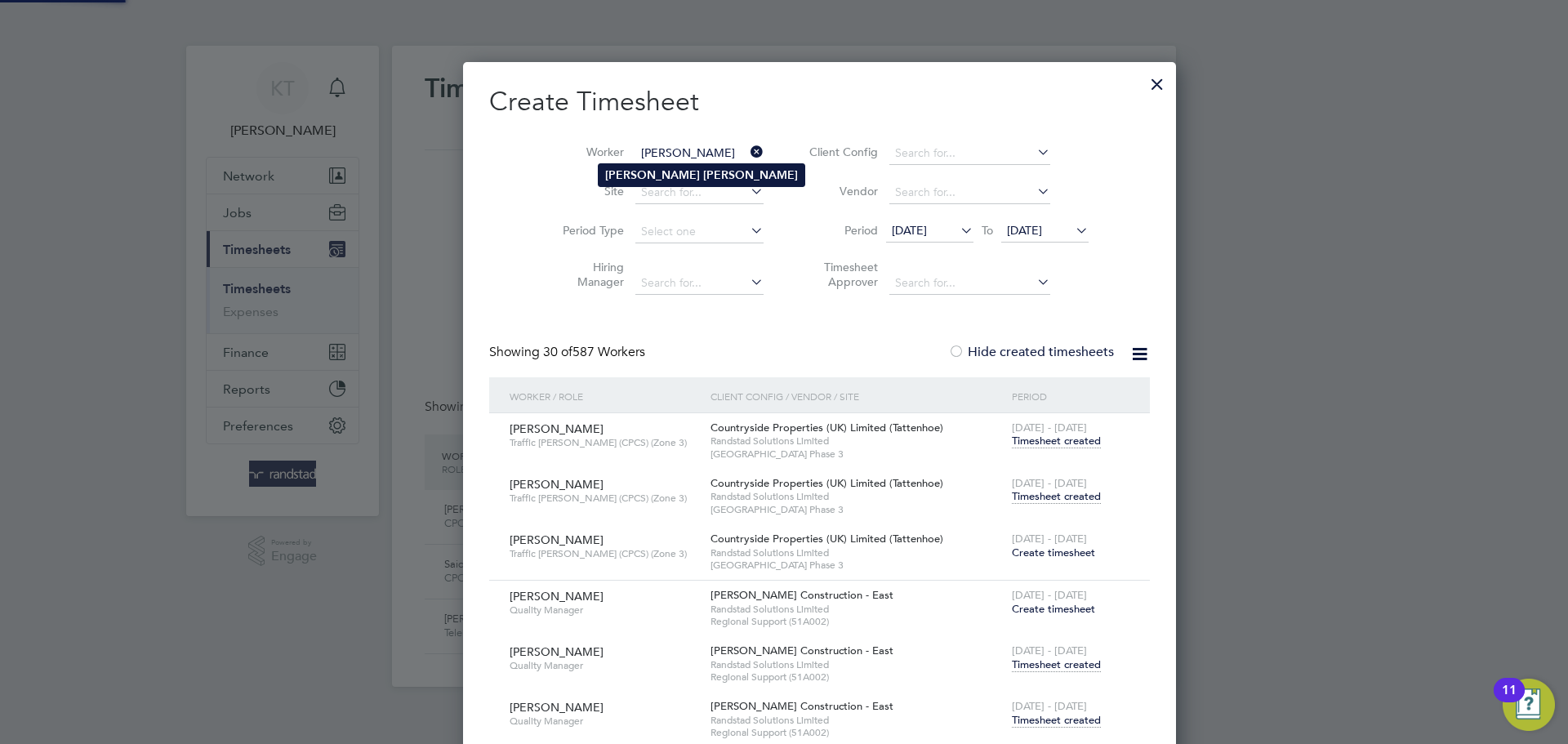
click at [630, 175] on b "[PERSON_NAME]" at bounding box center [653, 175] width 95 height 14
type input "[PERSON_NAME]"
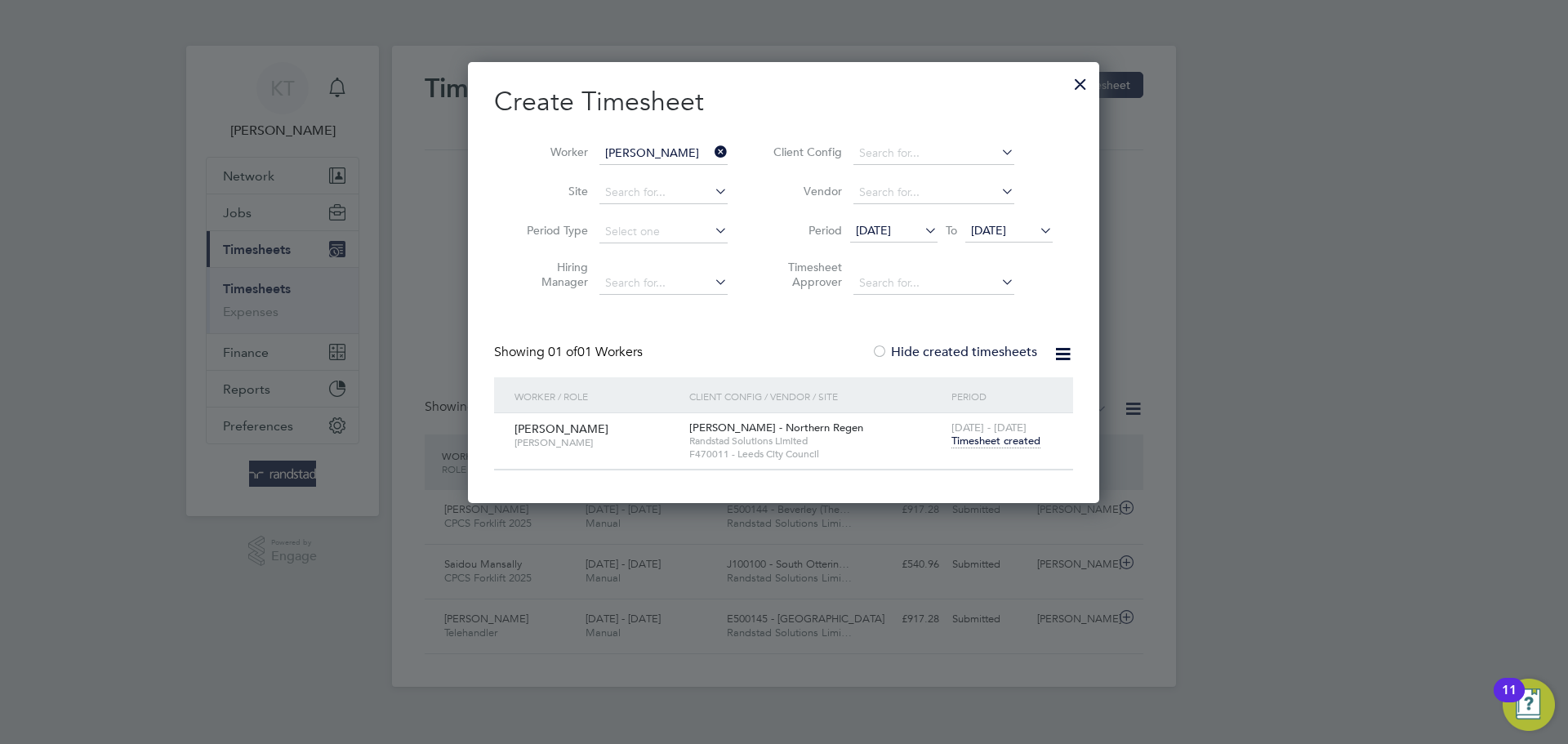
scroll to position [440, 632]
click at [1010, 437] on span "Timesheet created" at bounding box center [996, 441] width 89 height 15
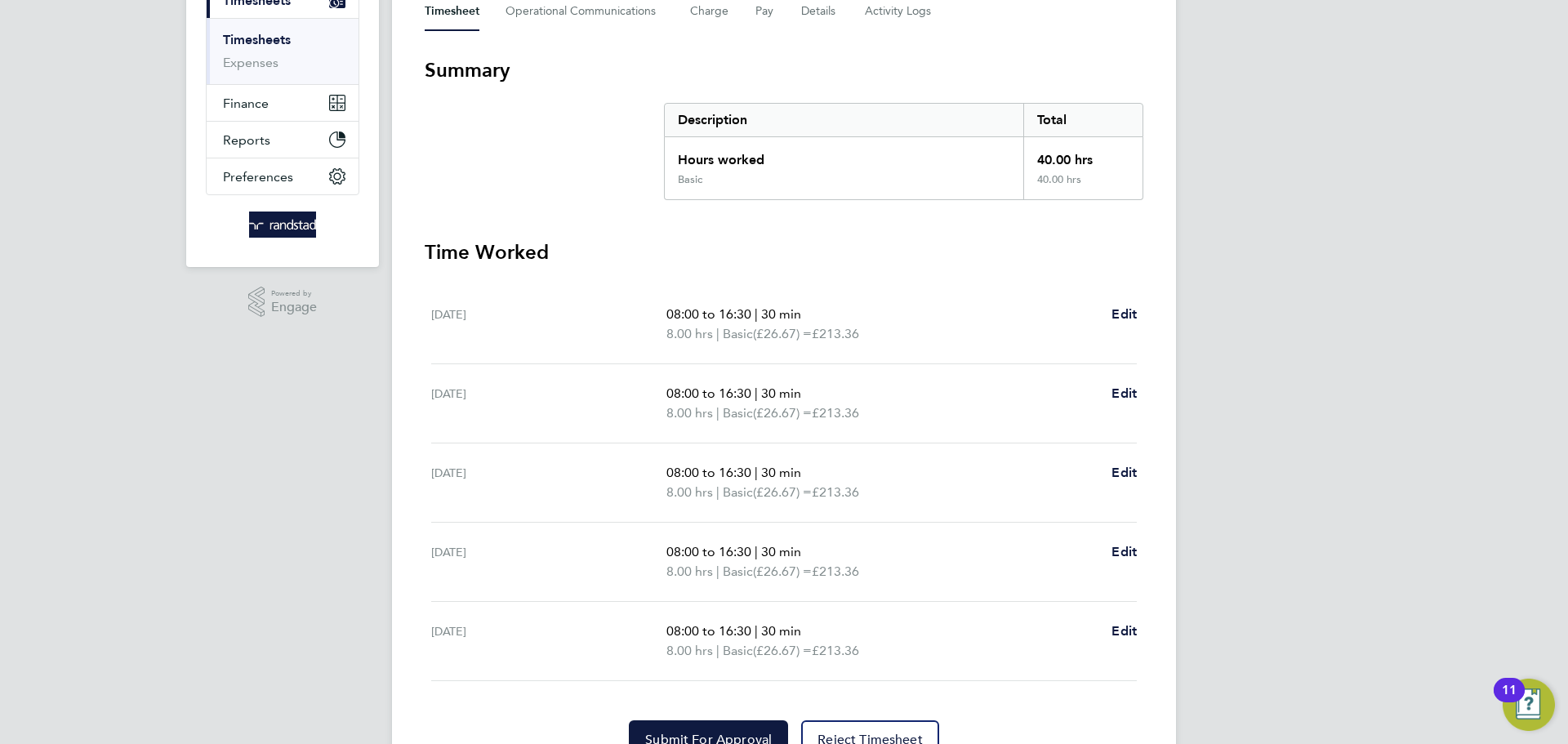
scroll to position [330, 0]
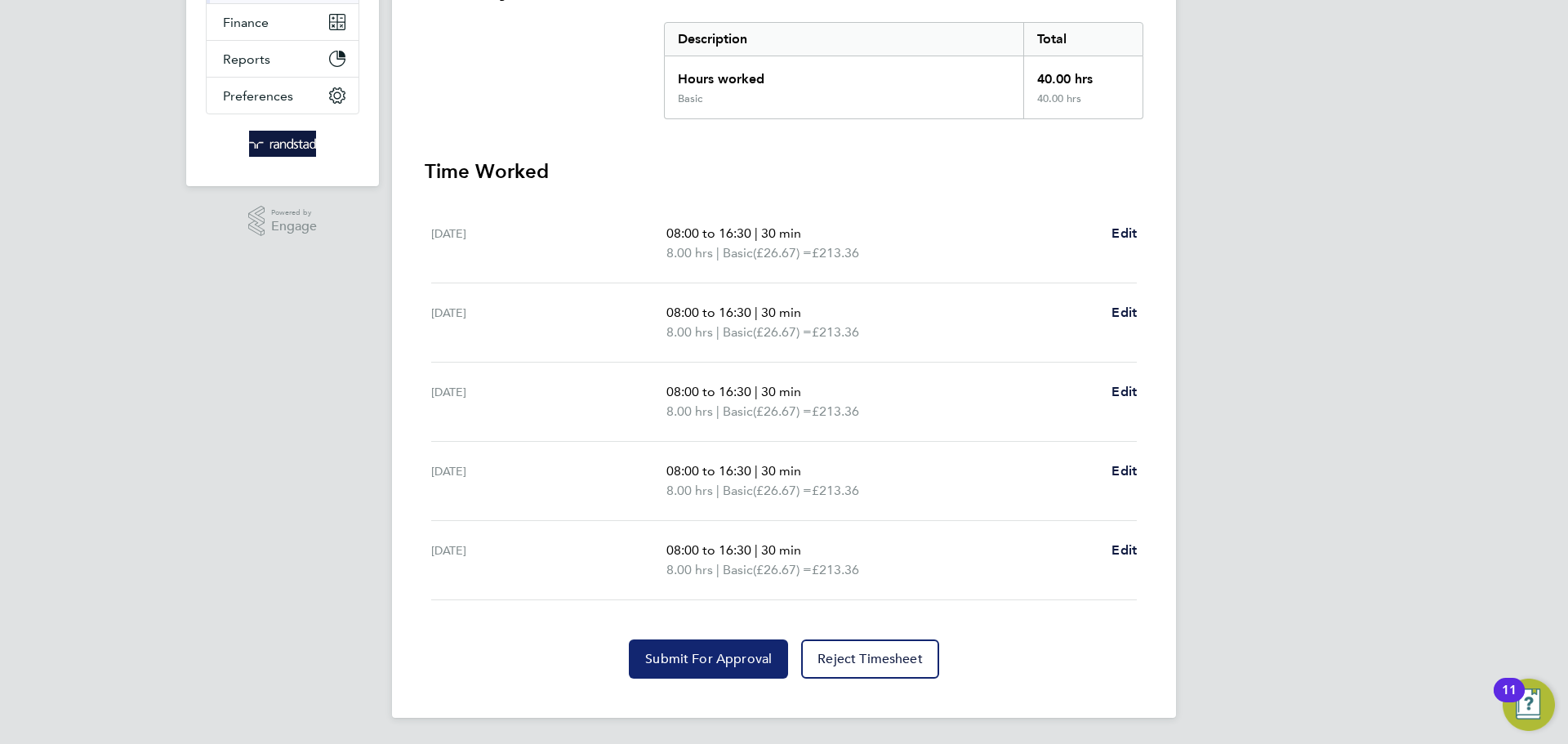
click at [718, 663] on span "Submit For Approval" at bounding box center [708, 659] width 126 height 17
